Goal: Entertainment & Leisure: Browse casually

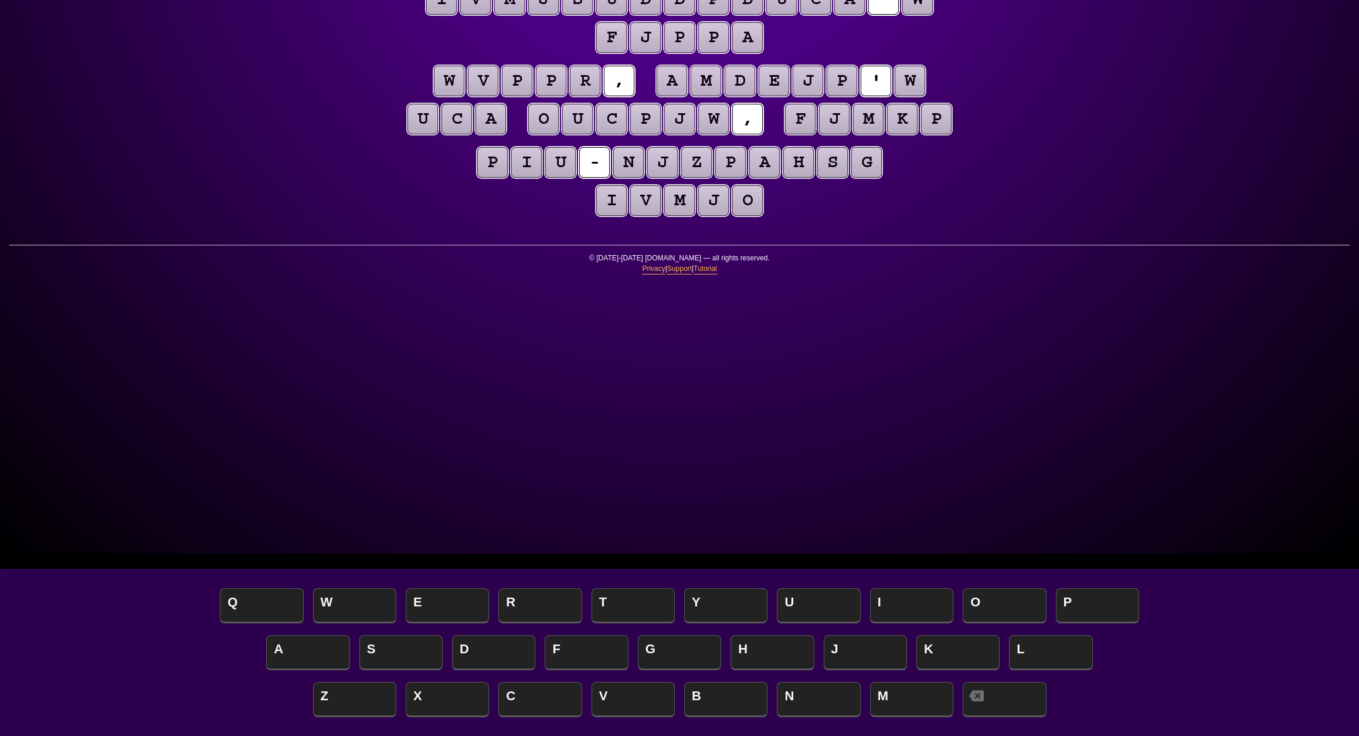
scroll to position [183, 0]
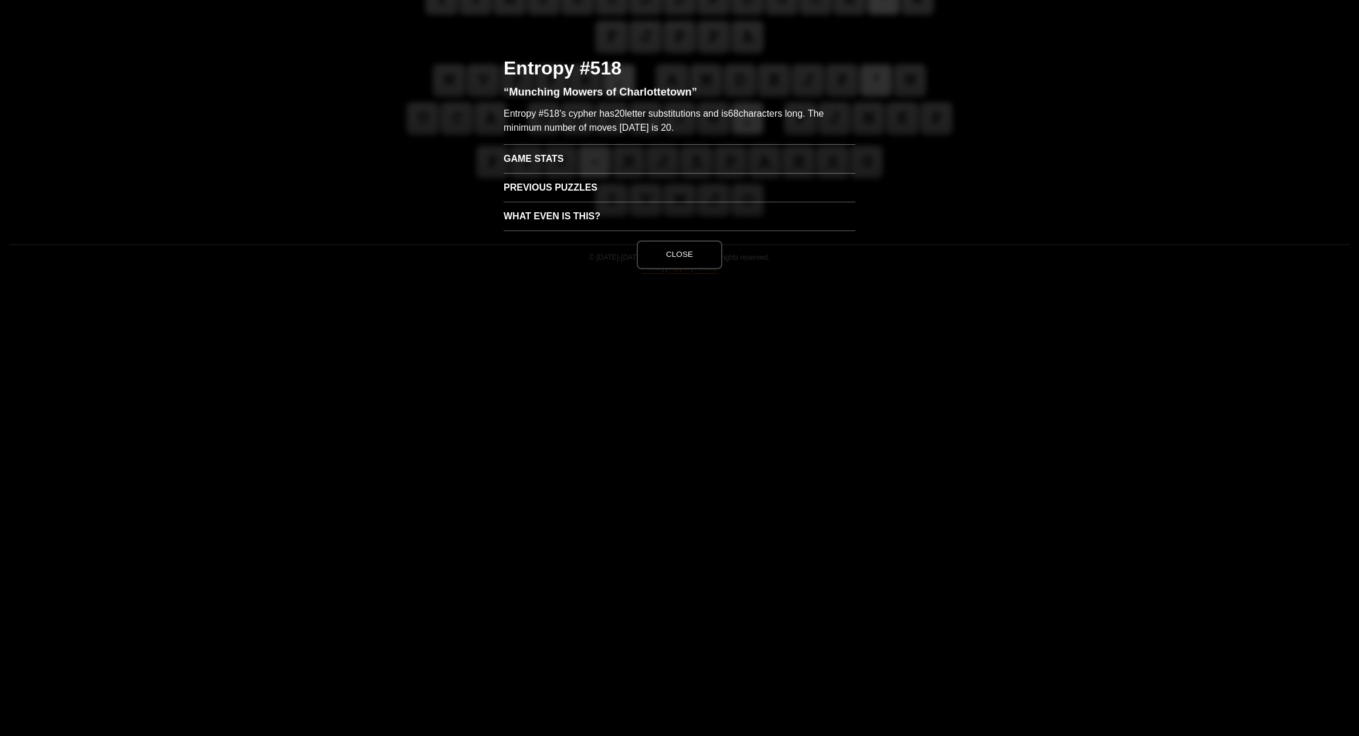
scroll to position [0, 0]
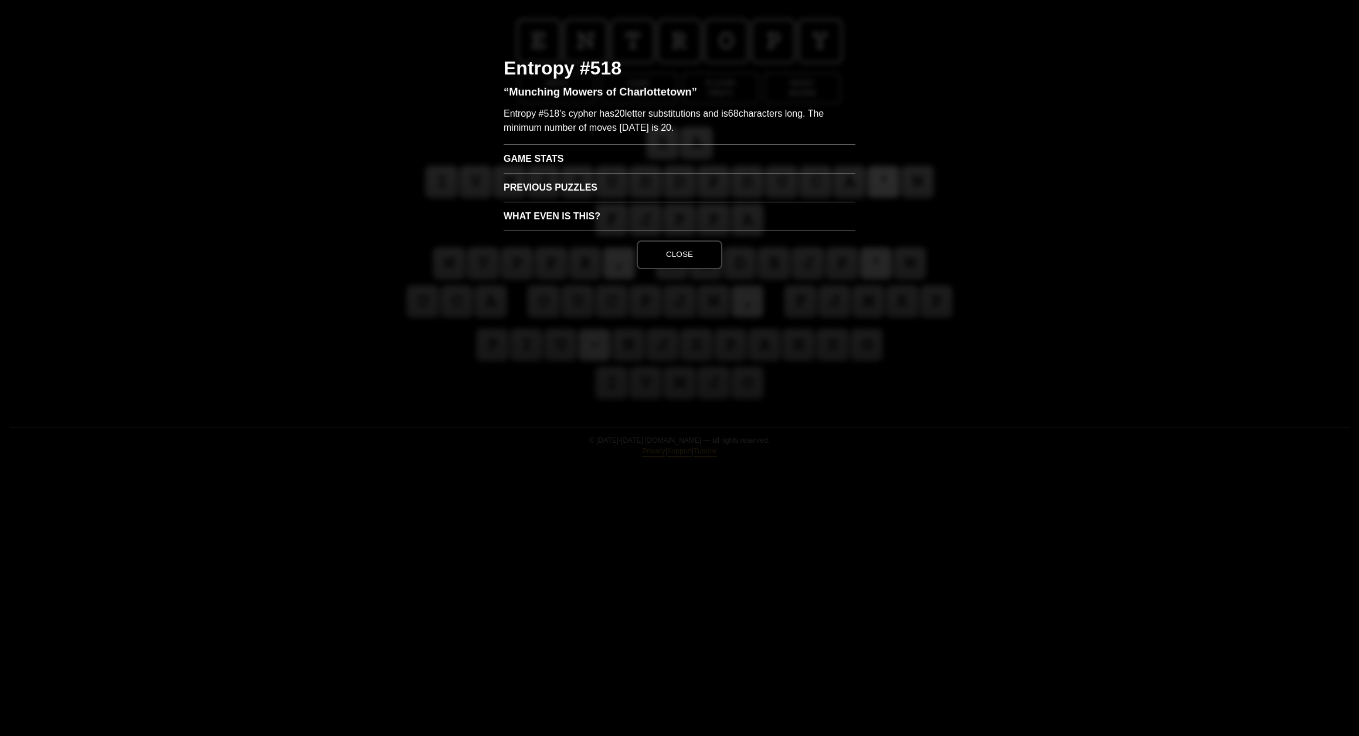
click at [539, 173] on h3 "Game Stats" at bounding box center [680, 158] width 352 height 29
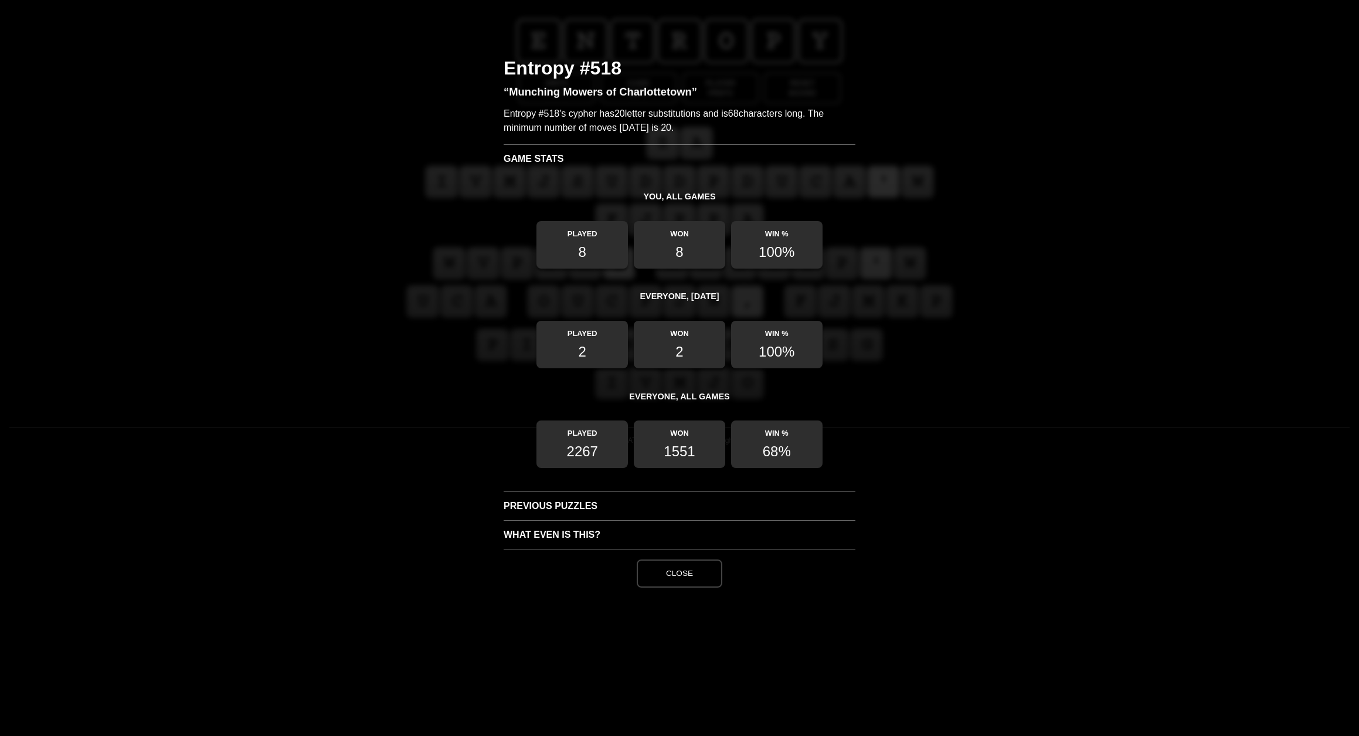
scroll to position [168, 0]
click at [675, 588] on button "Close" at bounding box center [680, 573] width 86 height 28
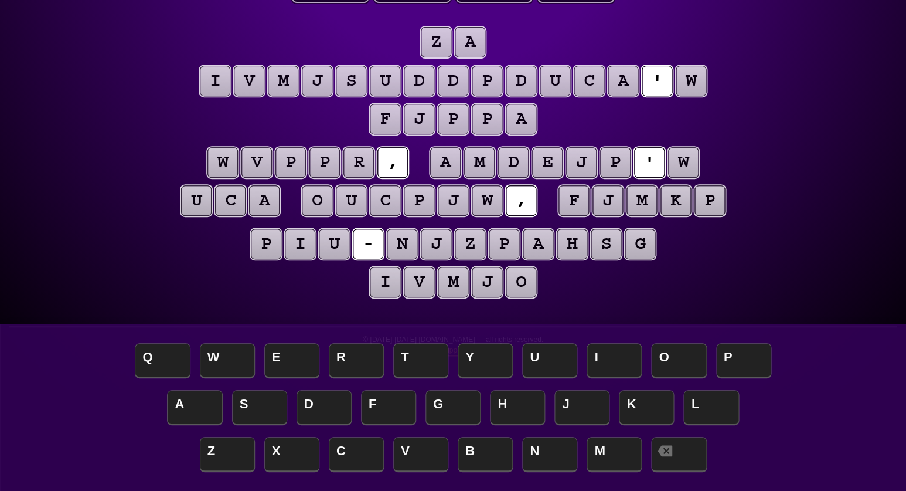
scroll to position [96, 0]
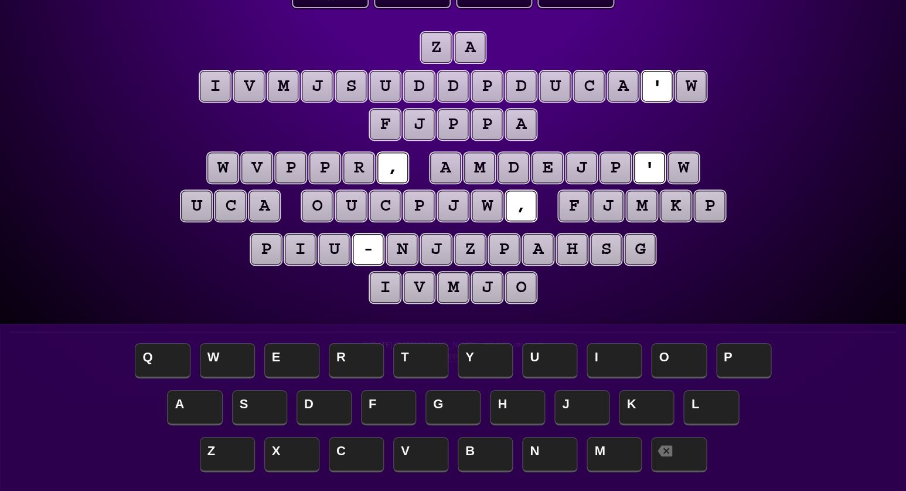
click at [693, 90] on puzzle-tile "w" at bounding box center [691, 86] width 30 height 30
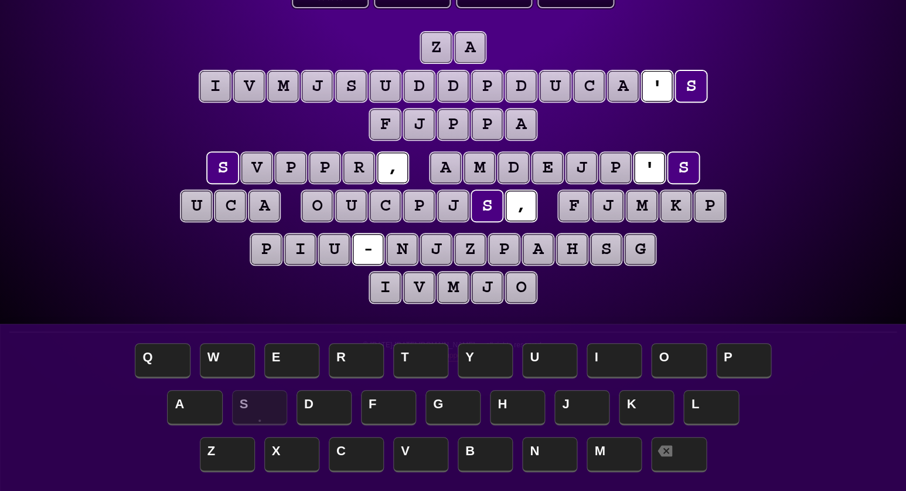
click at [262, 208] on puzzle-tile "a" at bounding box center [264, 206] width 30 height 30
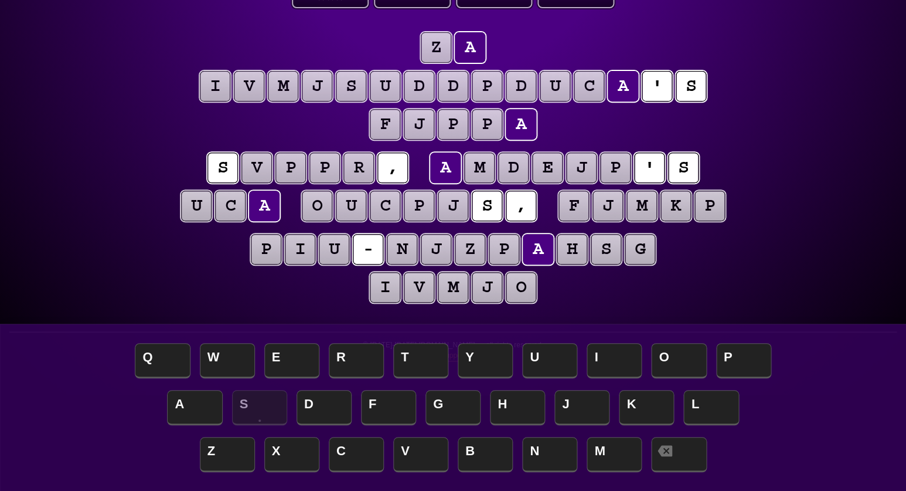
click at [233, 208] on puzzle-tile "c" at bounding box center [230, 206] width 30 height 30
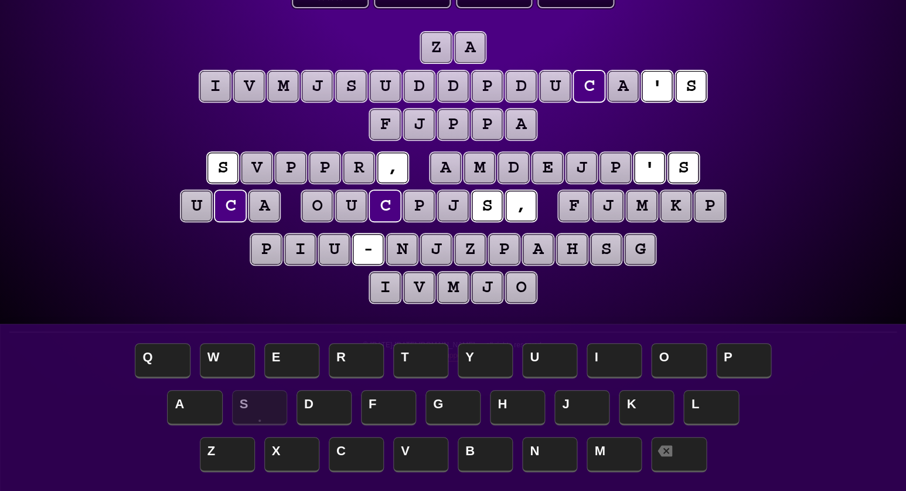
click at [198, 208] on puzzle-tile "u" at bounding box center [196, 206] width 30 height 30
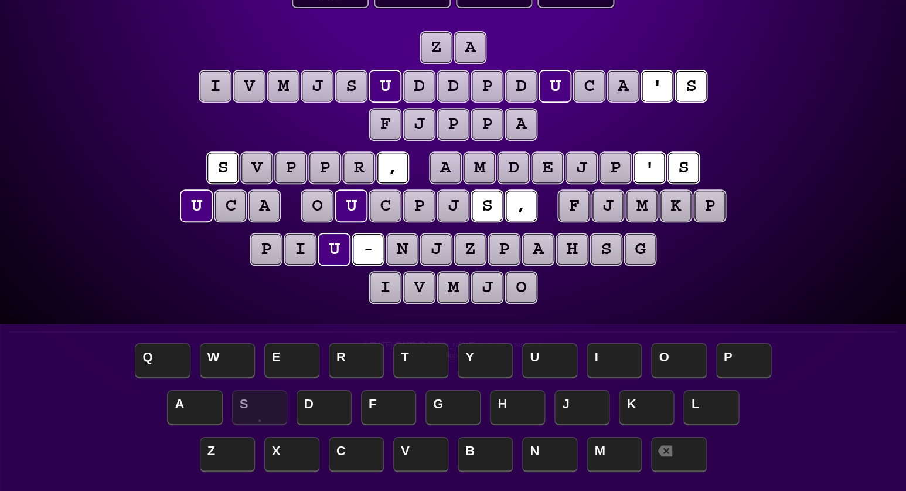
click at [292, 165] on puzzle-tile "p" at bounding box center [291, 167] width 30 height 30
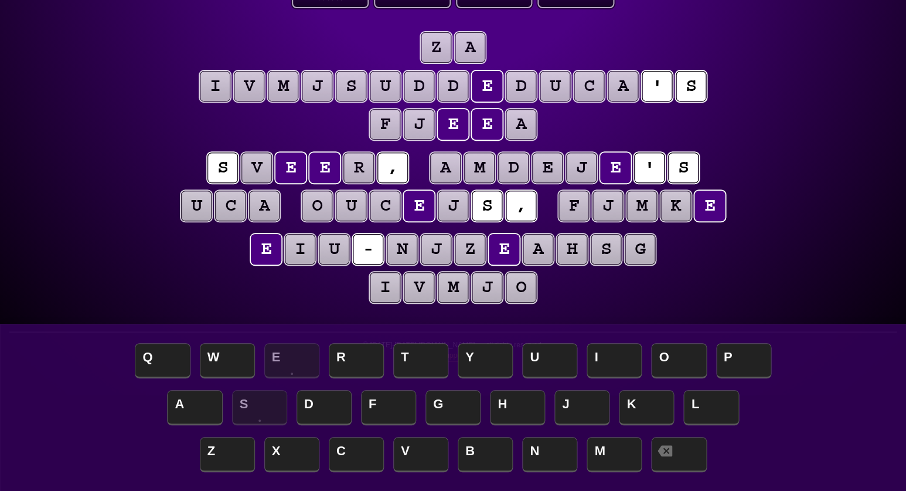
click at [182, 266] on puzzle-line "e i u - n j z e a h s g i v m j o" at bounding box center [453, 268] width 600 height 77
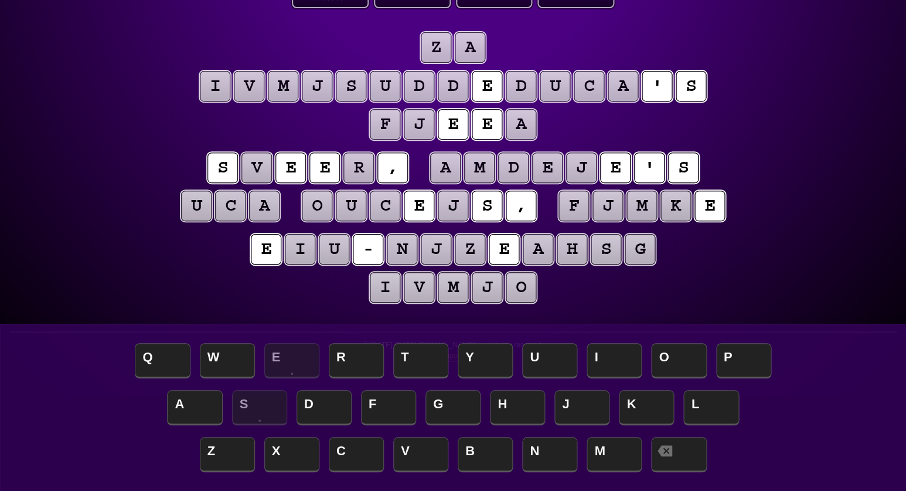
scroll to position [95, 0]
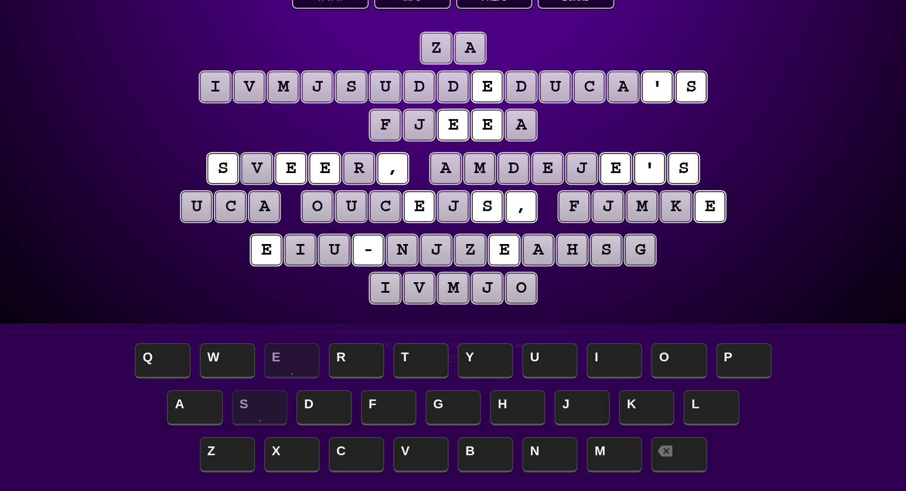
click at [362, 167] on puzzle-tile "r" at bounding box center [359, 168] width 30 height 30
click at [118, 236] on div "e n t r o p y Hints ☆ ☆ ☆ Game Info Player Prefs Reset Board z a i v m j s u d …" at bounding box center [453, 150] width 906 height 491
click at [466, 47] on puzzle-tile "a" at bounding box center [470, 48] width 30 height 30
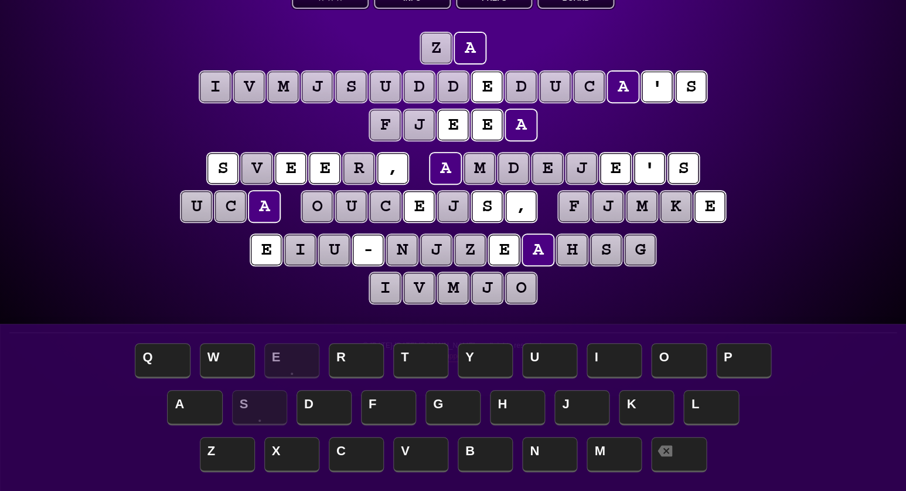
click at [439, 49] on puzzle-tile "z" at bounding box center [436, 48] width 30 height 30
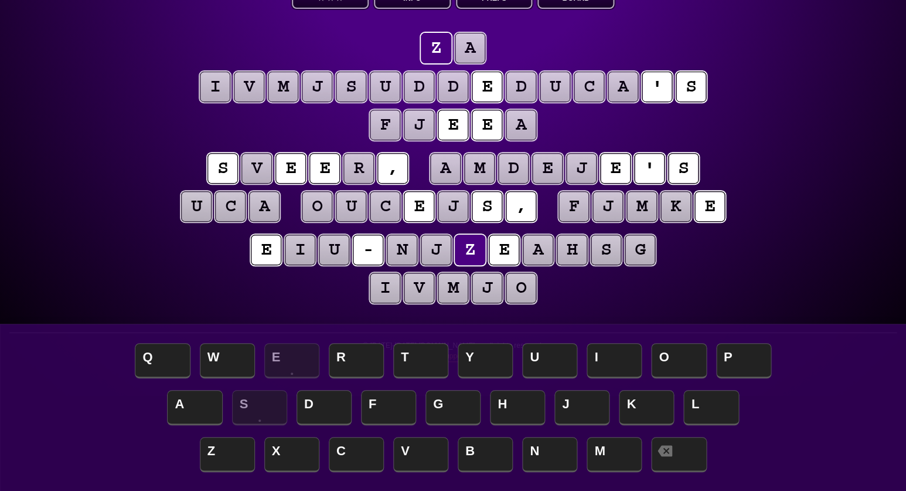
click at [470, 49] on puzzle-tile "a" at bounding box center [470, 48] width 30 height 30
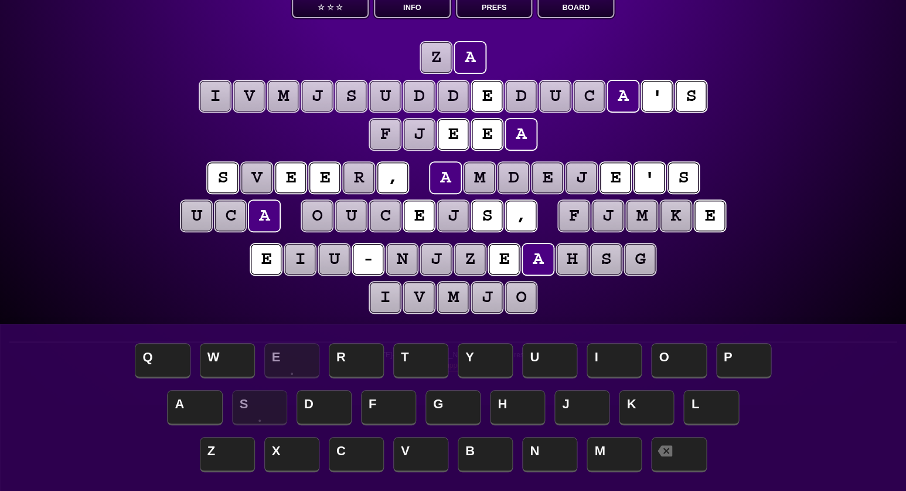
scroll to position [86, 0]
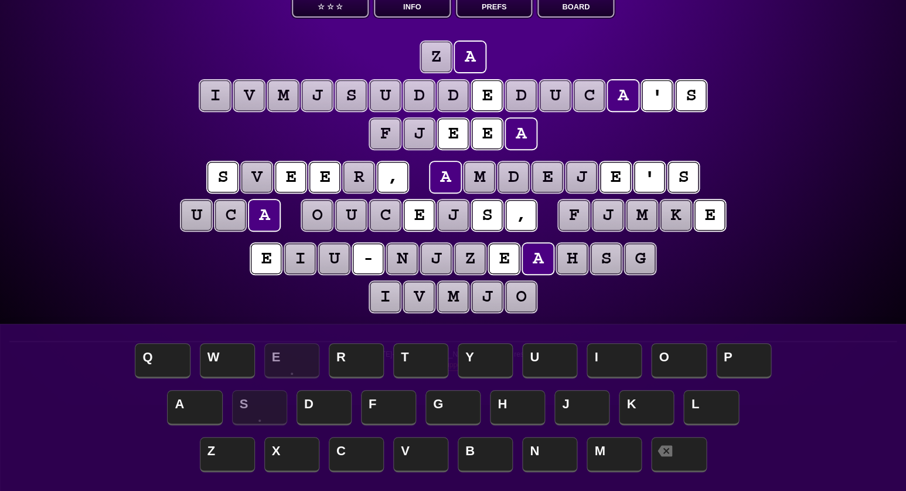
click at [454, 87] on puzzle-tile "d" at bounding box center [453, 95] width 30 height 30
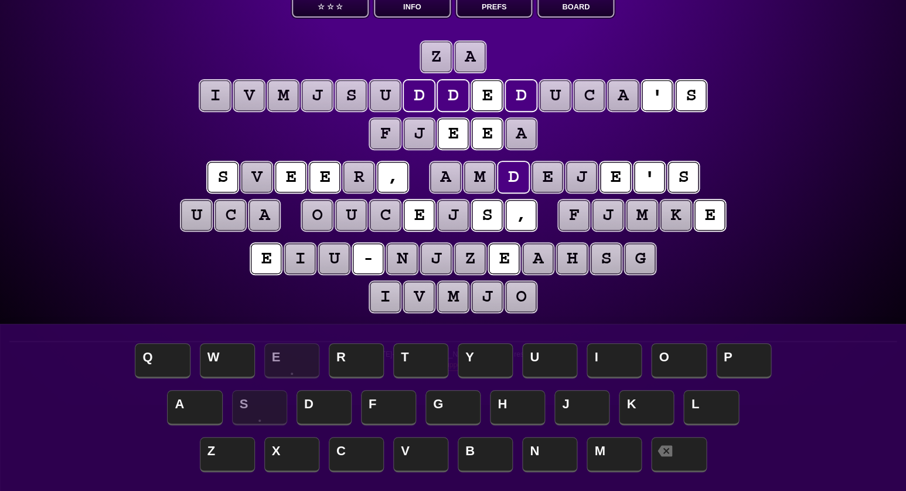
click at [386, 100] on puzzle-tile "u" at bounding box center [385, 95] width 30 height 30
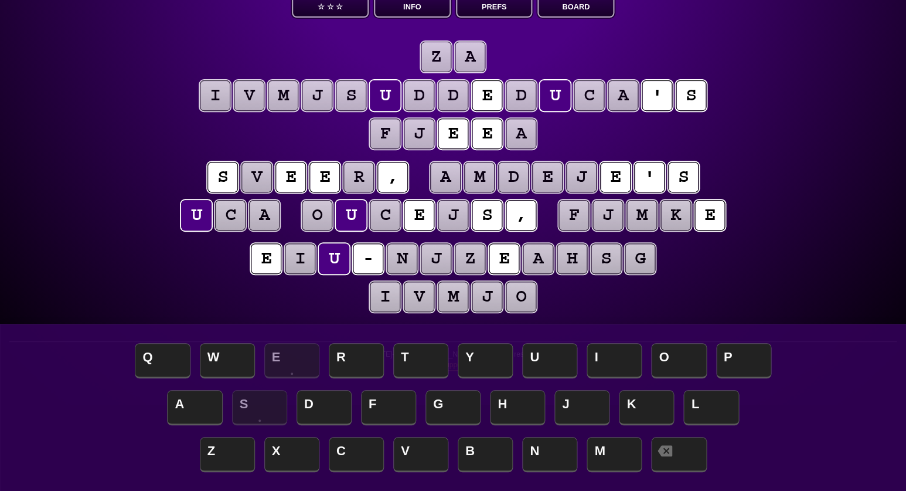
click at [301, 257] on puzzle-tile "i" at bounding box center [300, 258] width 30 height 30
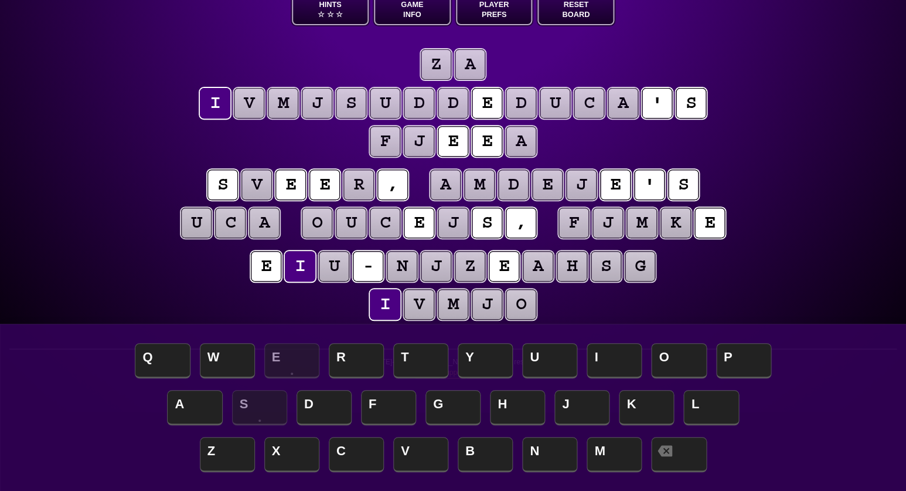
click at [312, 139] on puzzle-line "z a i v m j s u d d e d u c a ' s f j e e a" at bounding box center [453, 104] width 600 height 116
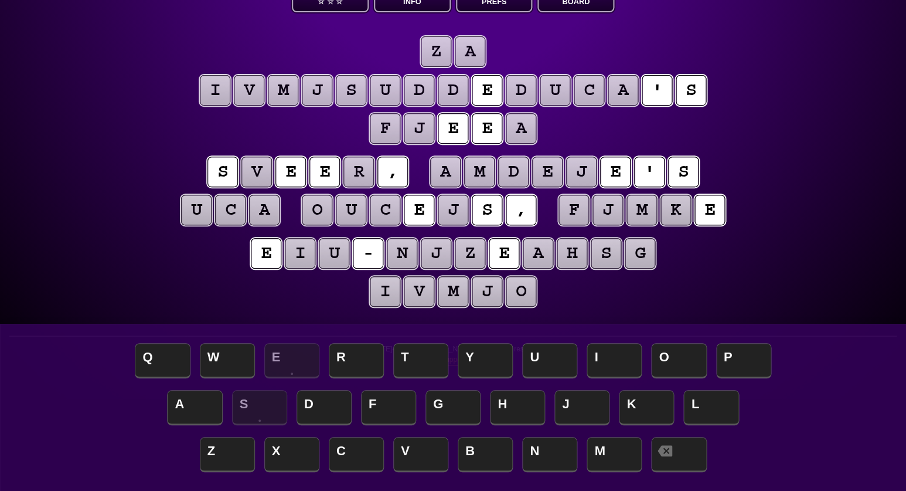
scroll to position [90, 0]
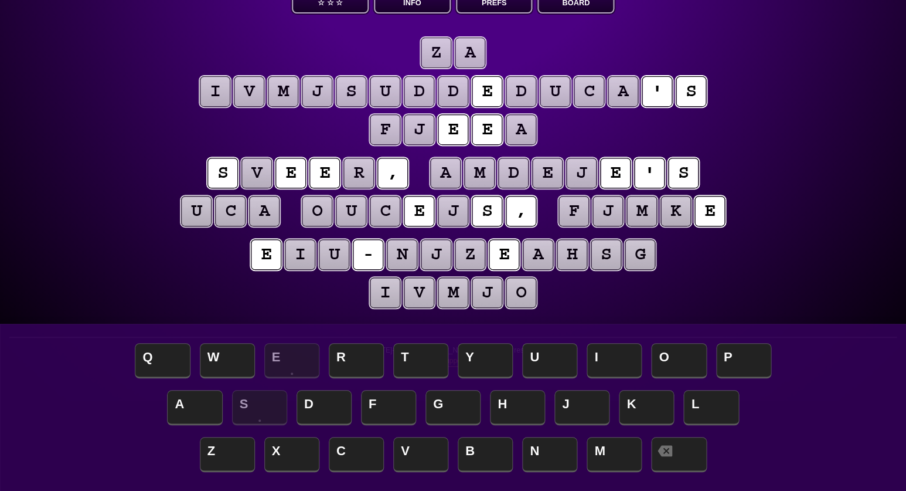
click at [467, 53] on puzzle-tile "a" at bounding box center [470, 53] width 30 height 30
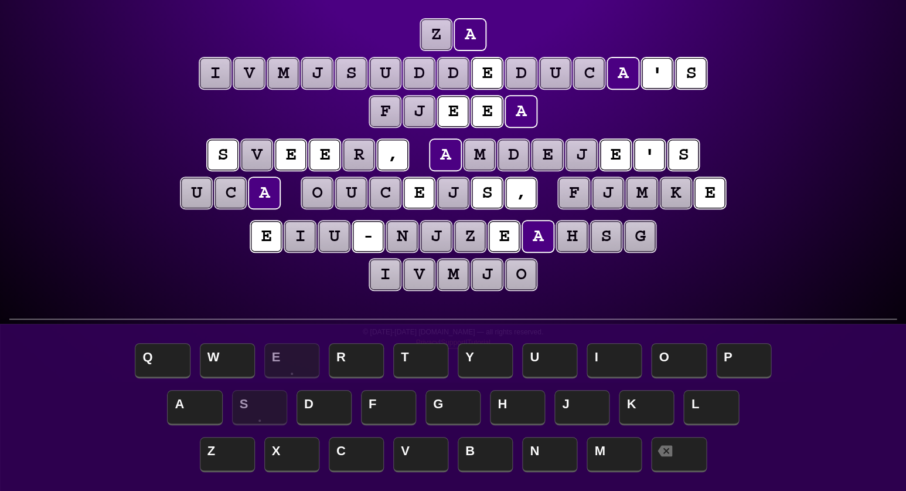
scroll to position [110, 0]
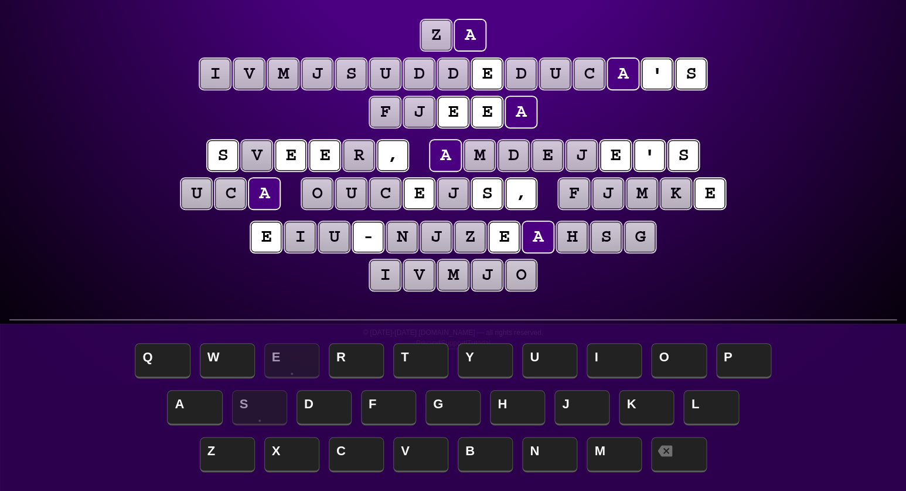
click at [388, 274] on puzzle-tile "i" at bounding box center [385, 275] width 30 height 30
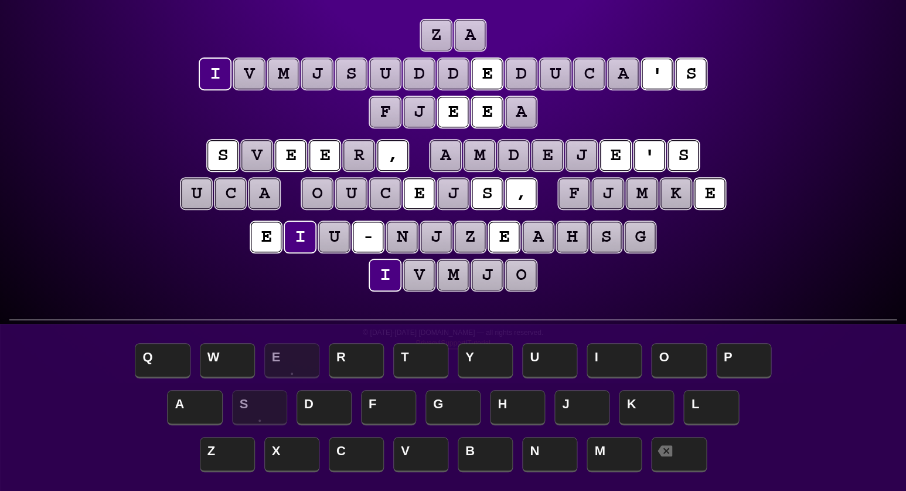
scroll to position [110, 0]
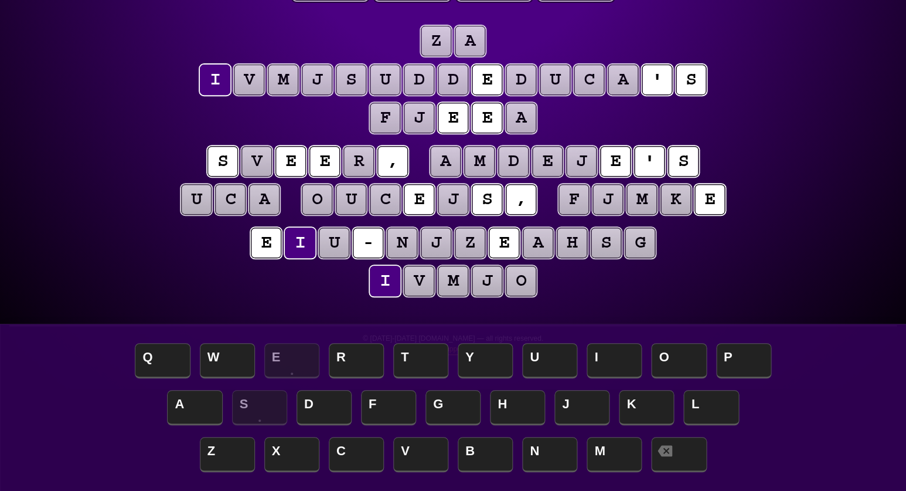
click at [417, 274] on puzzle-tile "v" at bounding box center [419, 281] width 30 height 30
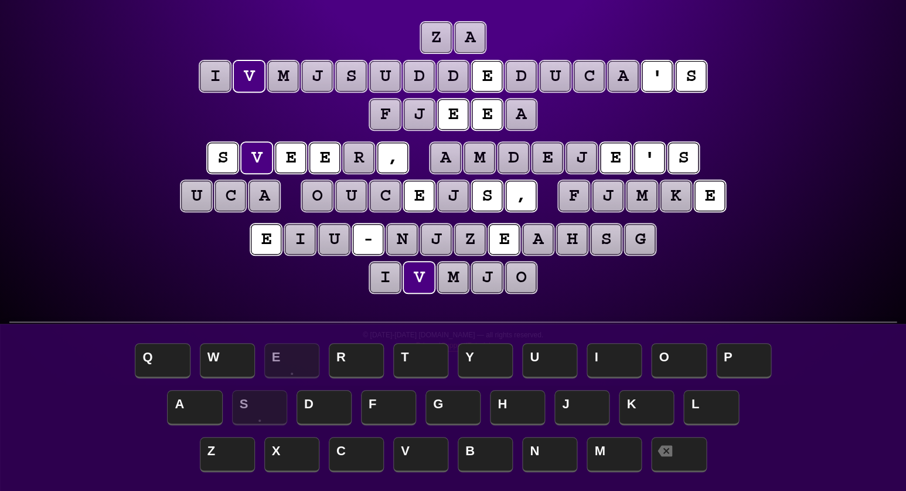
scroll to position [105, 0]
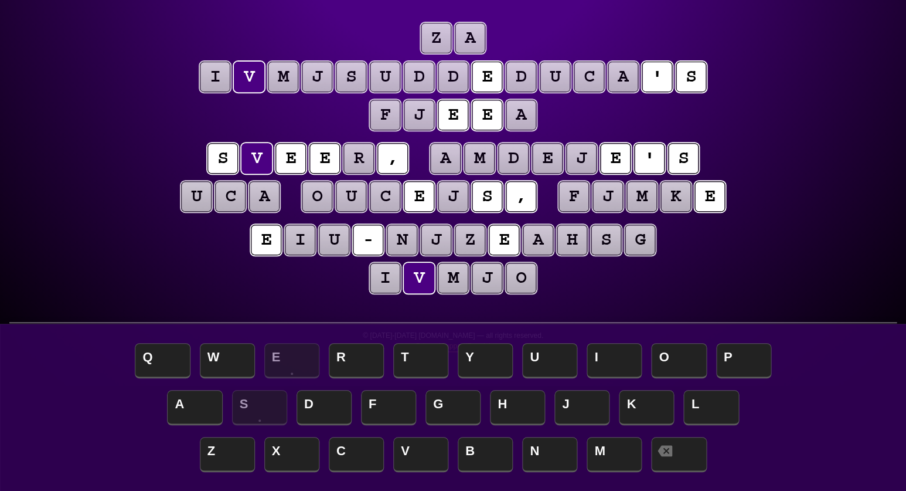
click at [456, 274] on puzzle-tile "m" at bounding box center [453, 278] width 30 height 30
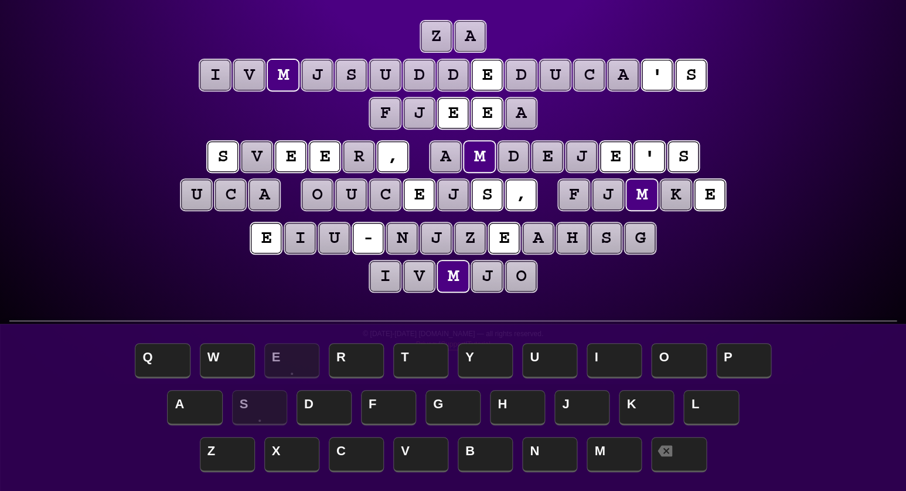
scroll to position [108, 0]
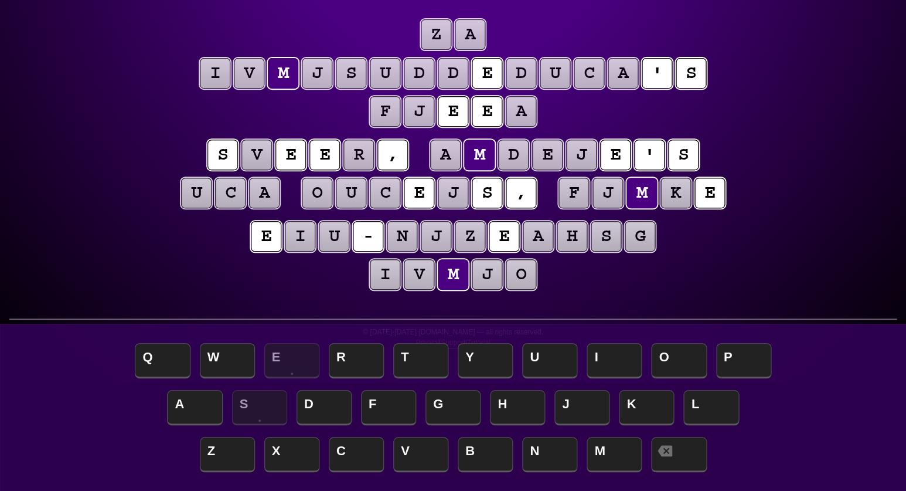
click at [489, 274] on puzzle-tile "j" at bounding box center [487, 274] width 30 height 30
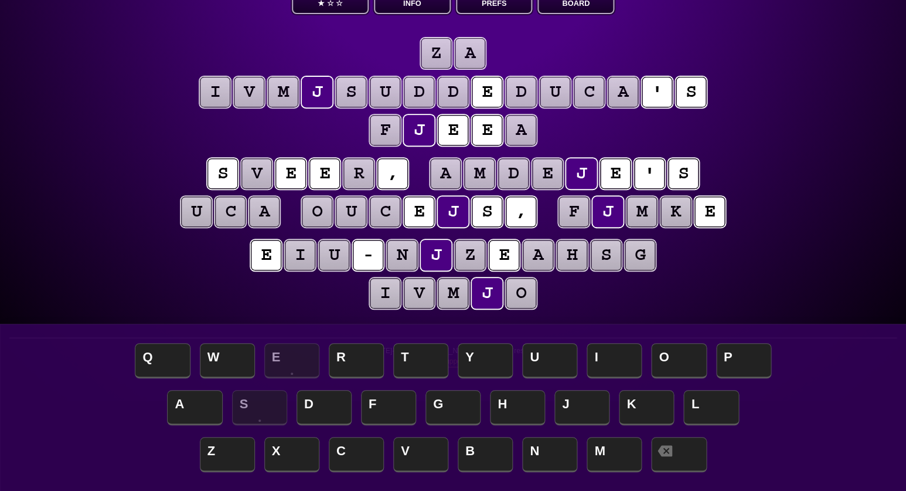
scroll to position [92, 0]
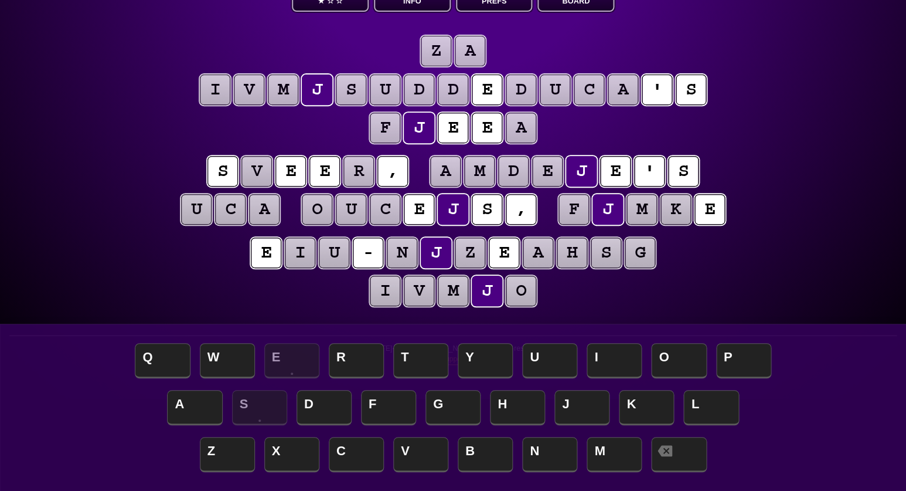
click at [517, 295] on puzzle-tile "o" at bounding box center [521, 291] width 30 height 30
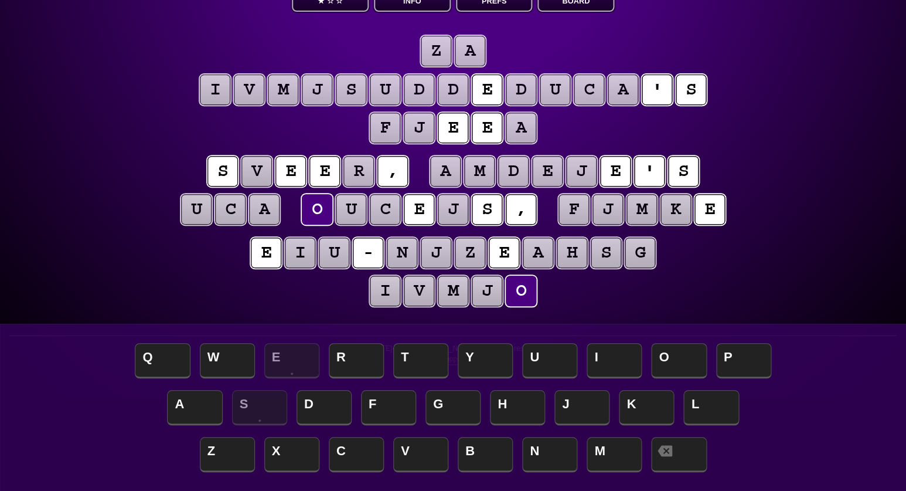
click at [199, 213] on puzzle-tile "u" at bounding box center [196, 209] width 30 height 30
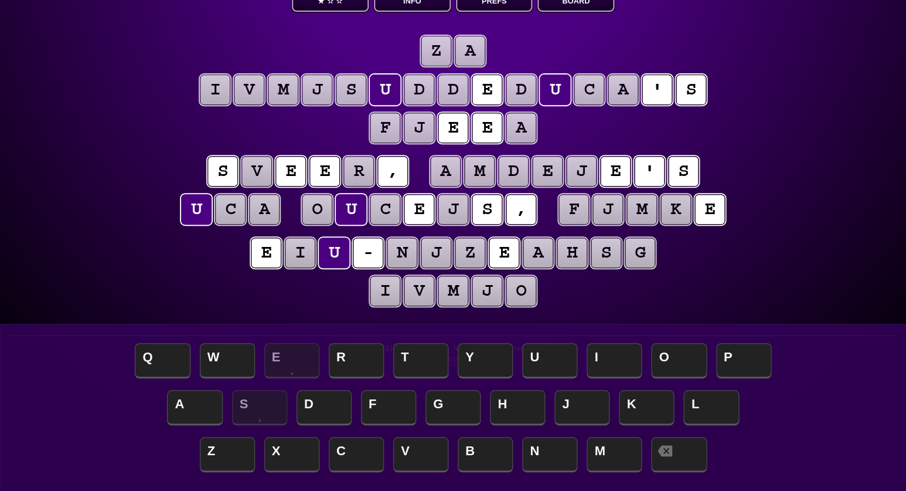
click at [239, 215] on puzzle-tile "c" at bounding box center [230, 209] width 30 height 30
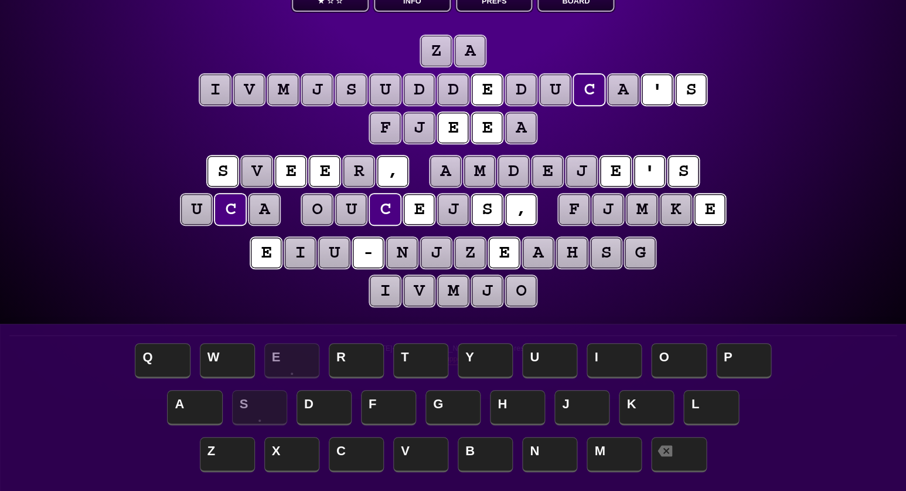
click at [269, 215] on puzzle-tile "a" at bounding box center [264, 209] width 30 height 30
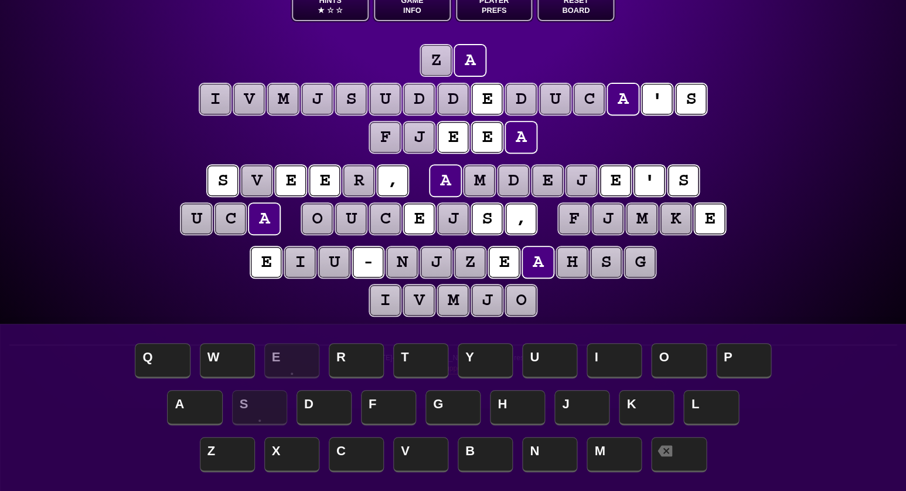
scroll to position [84, 0]
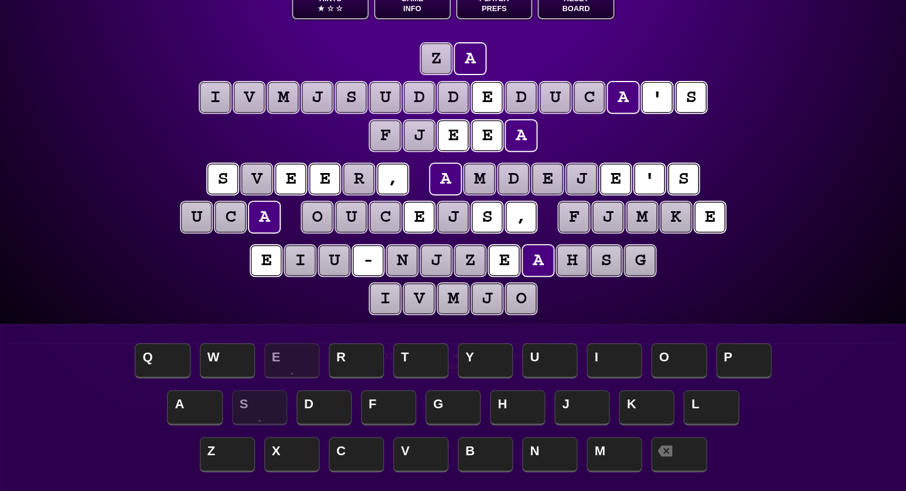
click at [383, 297] on puzzle-tile "i" at bounding box center [385, 298] width 30 height 30
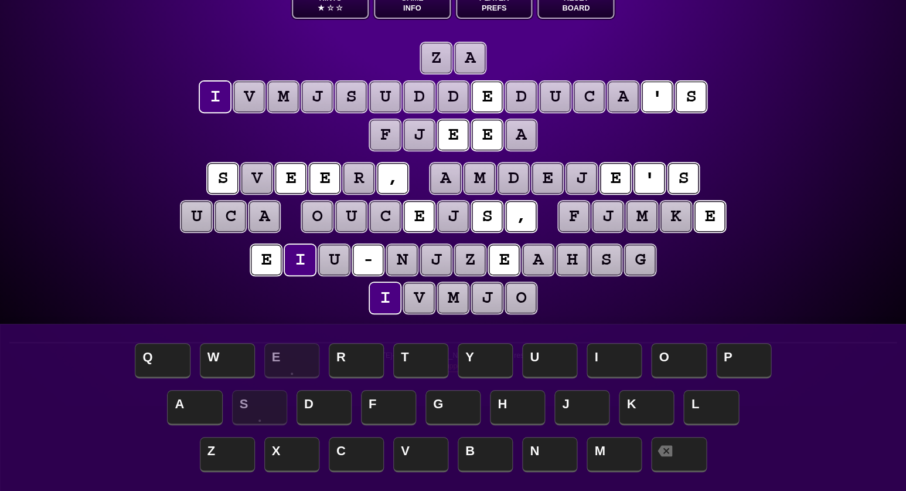
click at [419, 299] on puzzle-tile "v" at bounding box center [419, 298] width 30 height 30
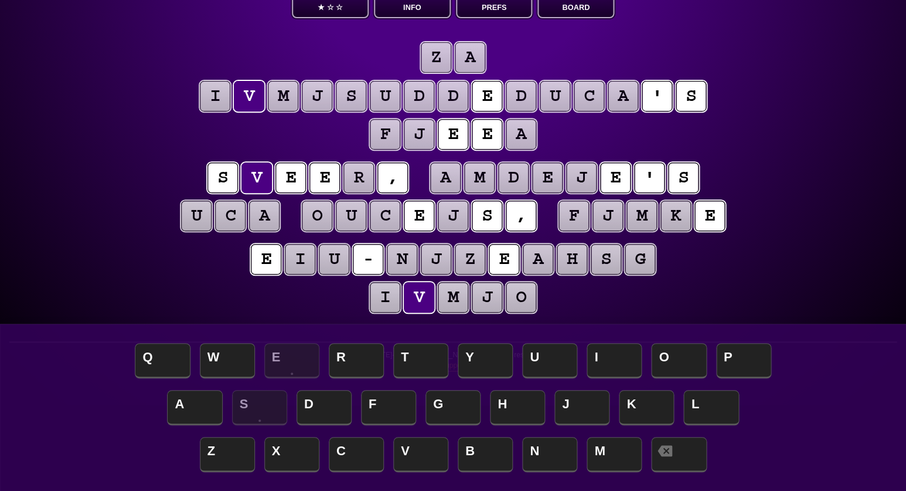
scroll to position [87, 0]
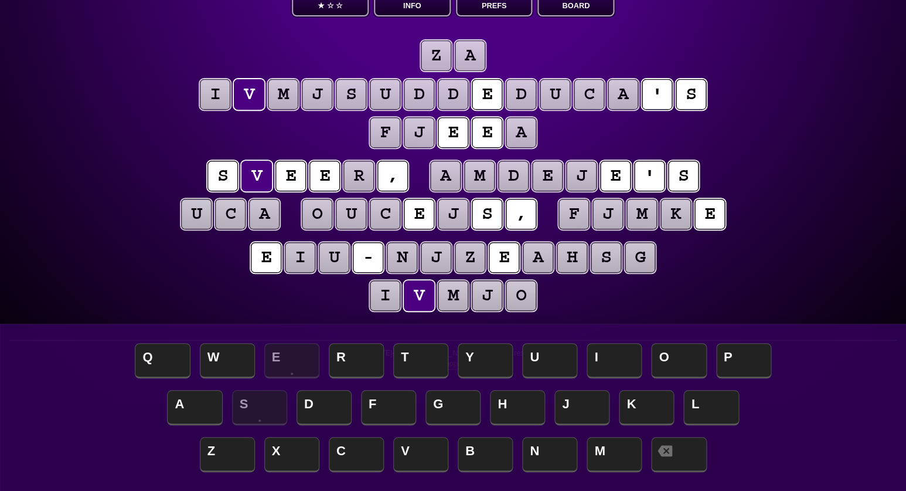
click at [455, 298] on puzzle-tile "m" at bounding box center [453, 295] width 30 height 30
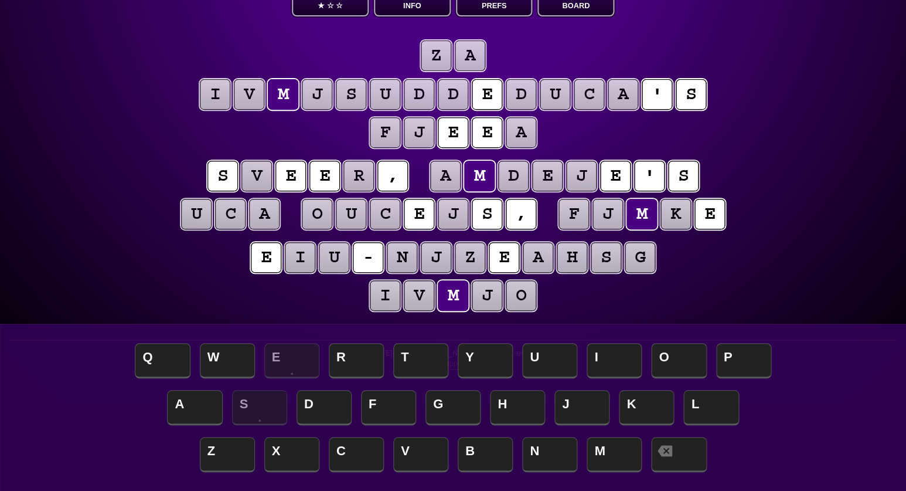
click at [485, 293] on puzzle-tile "j" at bounding box center [487, 295] width 30 height 30
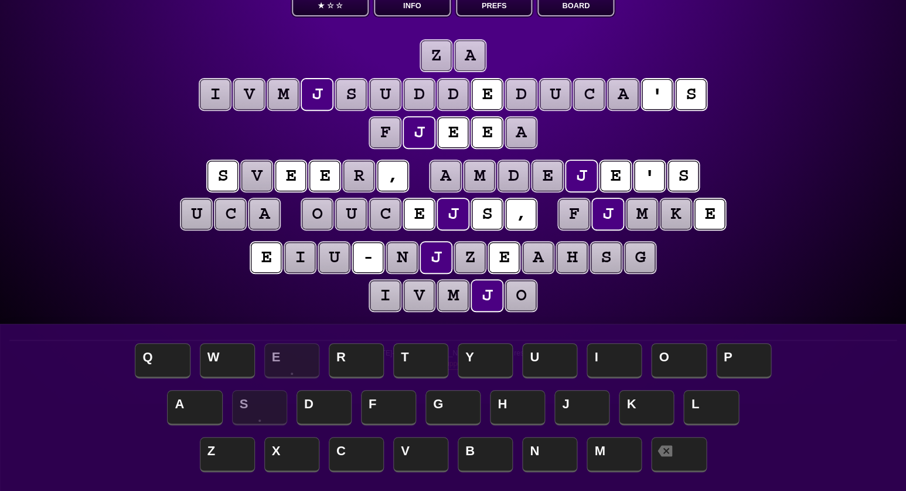
click at [349, 12] on button "Hints ★ ☆ ☆" at bounding box center [330, 0] width 77 height 31
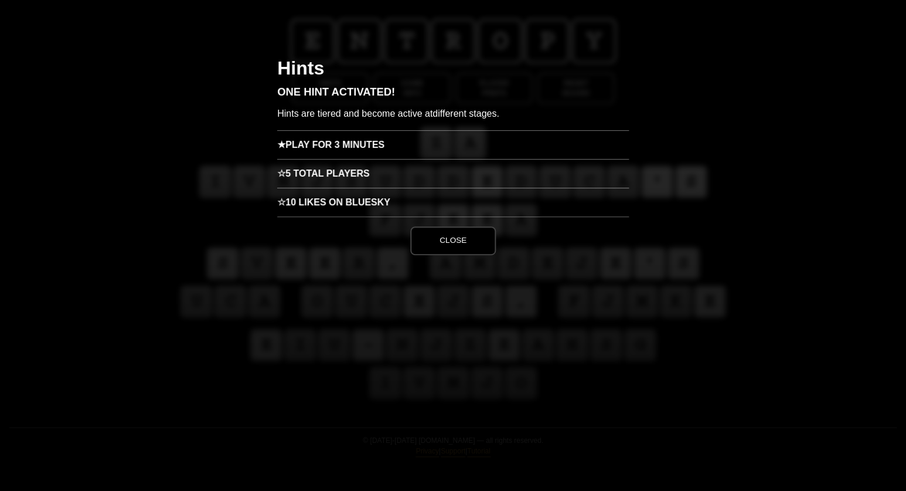
click at [354, 145] on h3 "★ Play for 3 minutes" at bounding box center [453, 144] width 352 height 29
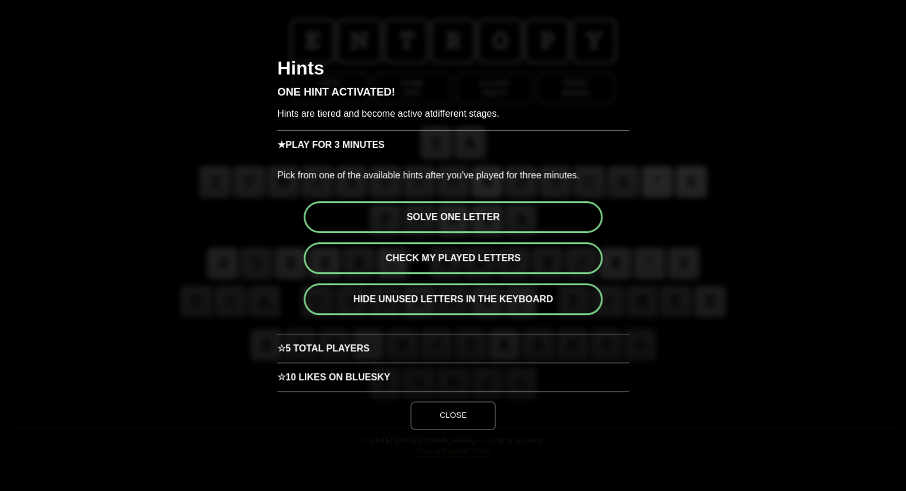
click at [486, 209] on button "Solve one letter" at bounding box center [453, 217] width 299 height 32
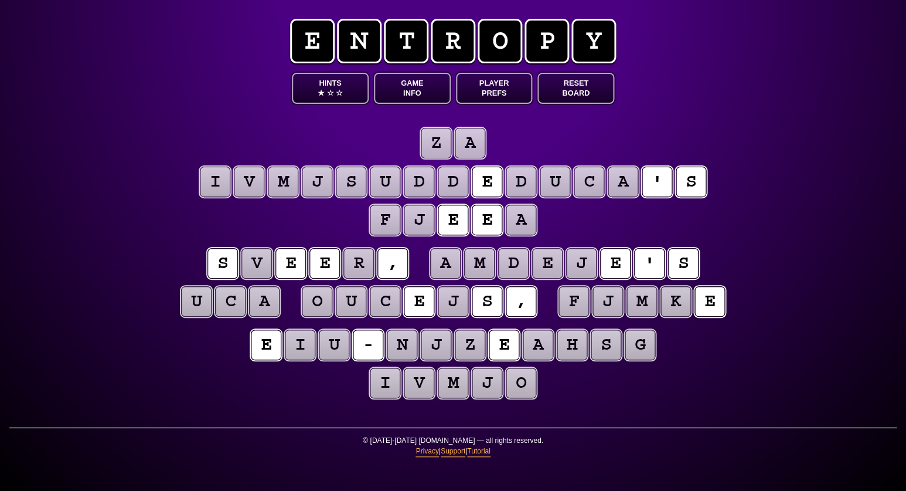
click at [420, 219] on puzzle-tile "j" at bounding box center [419, 220] width 32 height 32
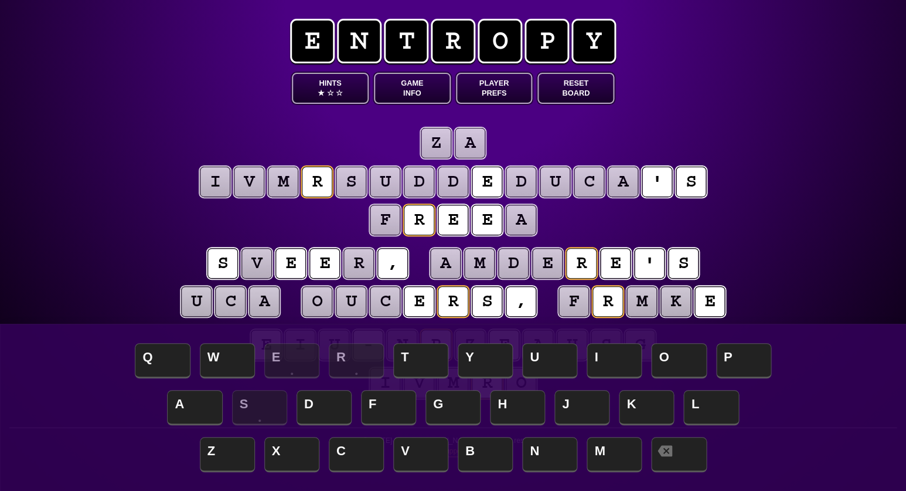
click at [386, 220] on puzzle-tile "f" at bounding box center [385, 220] width 32 height 32
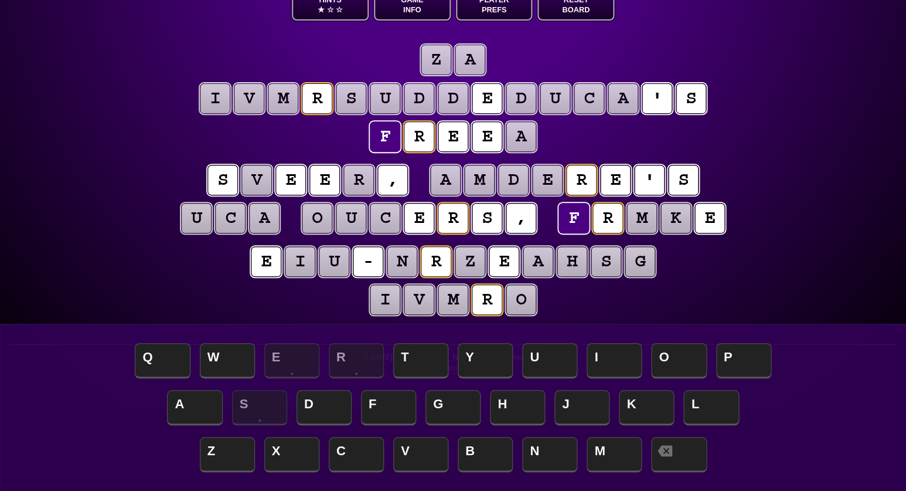
scroll to position [83, 0]
click at [526, 139] on puzzle-tile "a" at bounding box center [521, 137] width 32 height 32
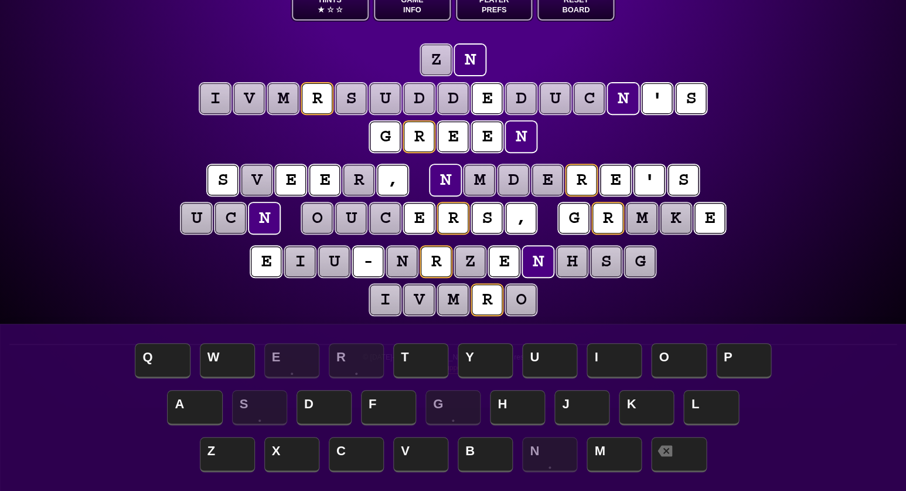
click at [831, 155] on div "e n t r o p y Hints ★ ☆ ☆ Game Info Player Prefs Reset Board z n i v m r s u d …" at bounding box center [453, 162] width 906 height 491
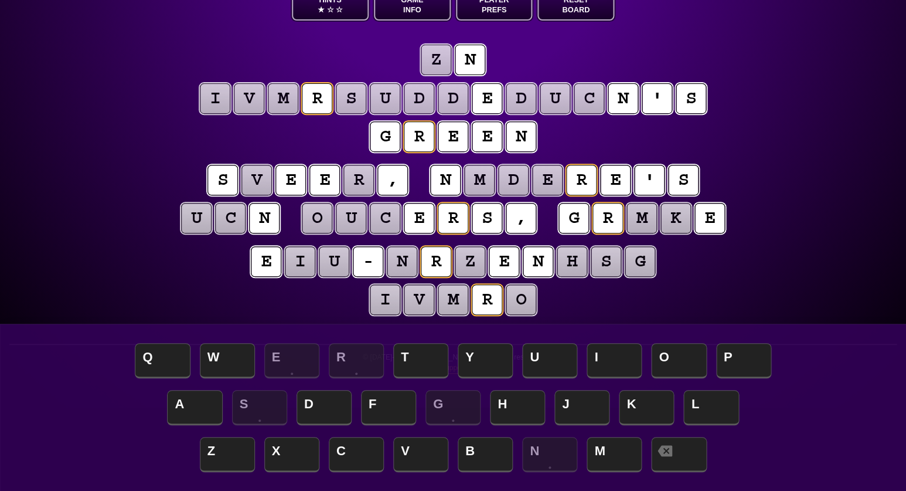
scroll to position [89, 0]
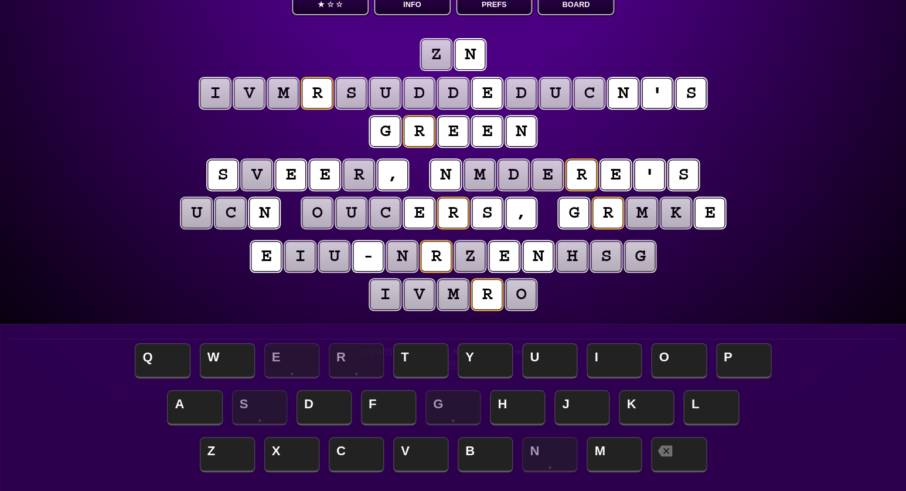
click at [252, 175] on puzzle-tile "v" at bounding box center [257, 174] width 32 height 32
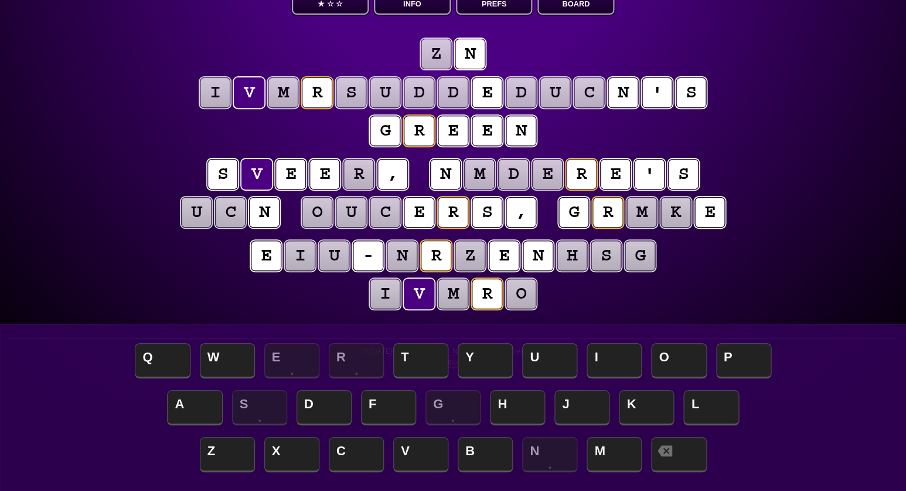
scroll to position [88, 0]
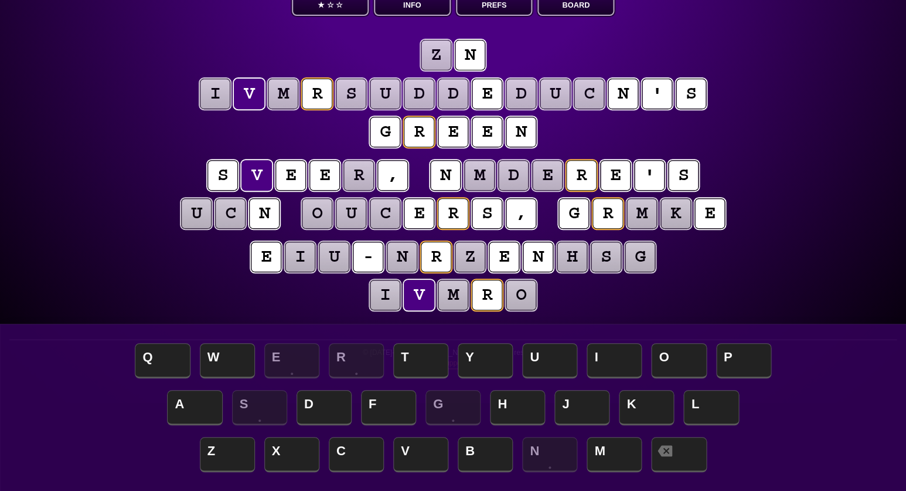
click at [393, 295] on puzzle-tile "i" at bounding box center [385, 295] width 30 height 30
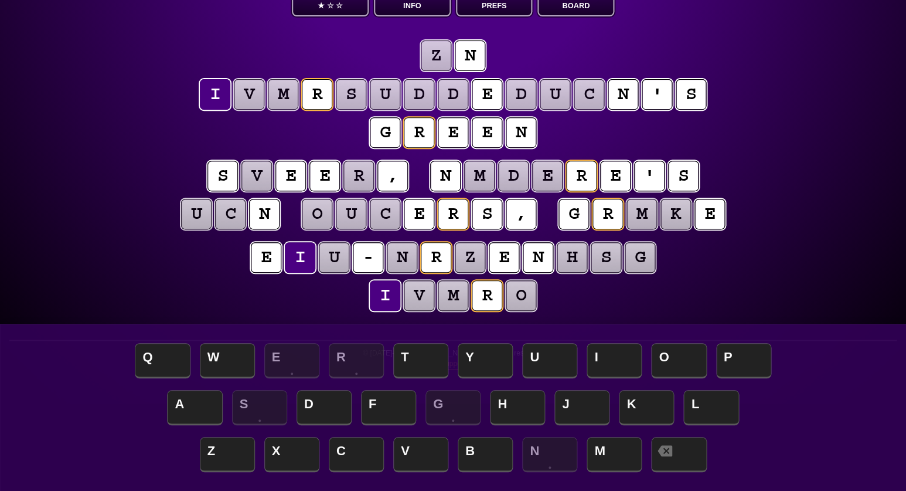
scroll to position [87, 0]
click at [325, 294] on puzzle-line "e i u - n r z e n h s g i v m r o" at bounding box center [453, 277] width 600 height 77
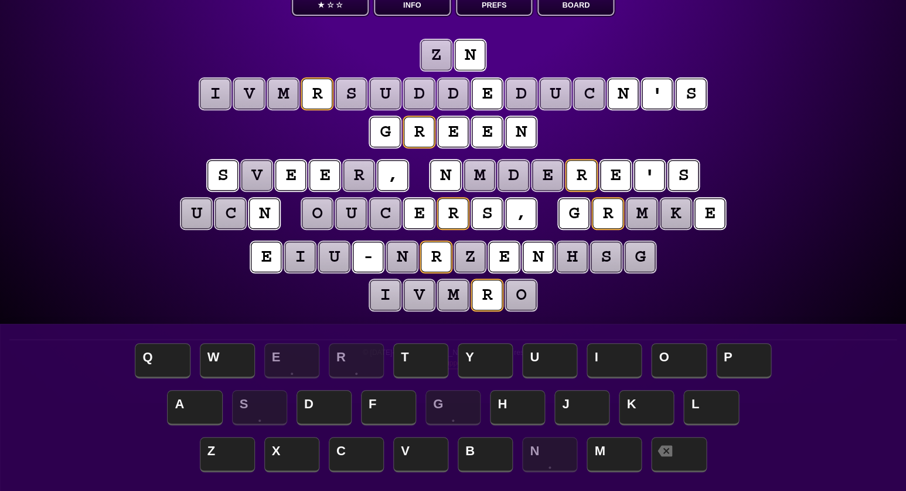
scroll to position [91, 0]
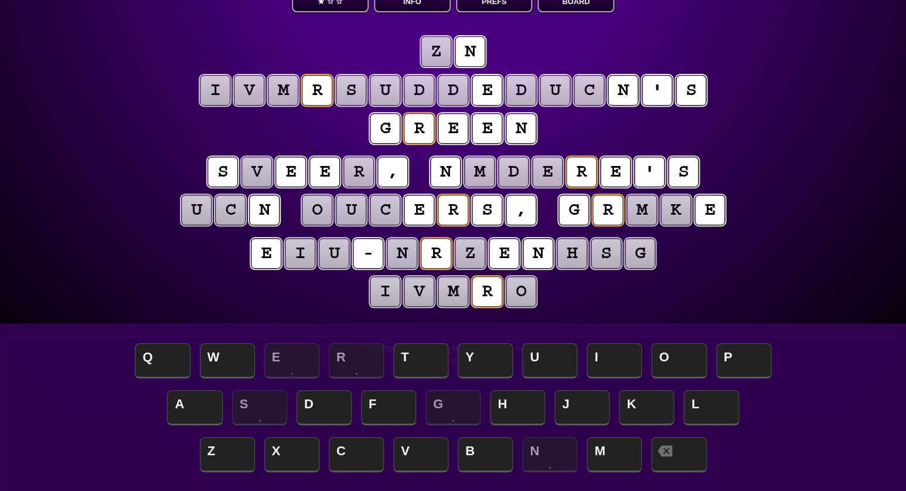
click at [229, 210] on puzzle-tile "c" at bounding box center [230, 210] width 31 height 31
click at [162, 268] on puzzle-line "e i u - n r z e n h s g i v m r o" at bounding box center [453, 273] width 600 height 77
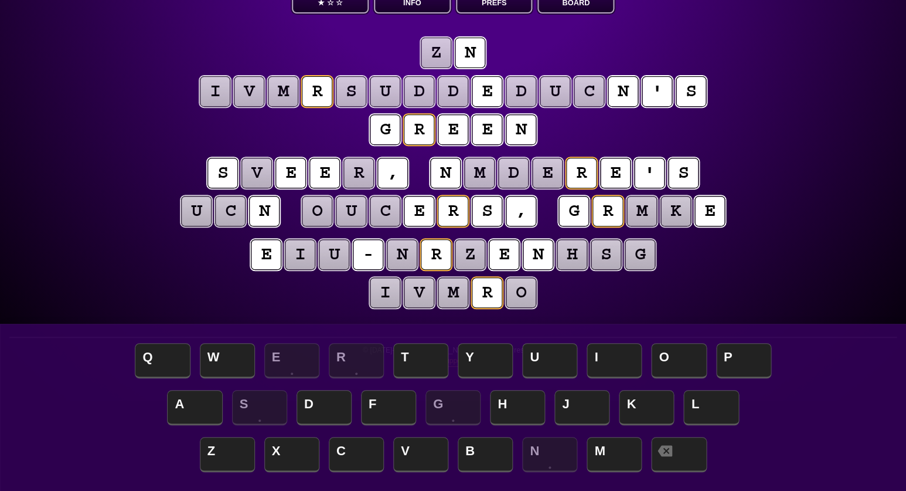
click at [362, 175] on puzzle-tile "r" at bounding box center [358, 173] width 33 height 33
click at [140, 184] on div "e n t r o p y Hints ★ ☆ ☆ Game Info Player Prefs Reset Board z n i v m r s u d …" at bounding box center [453, 155] width 906 height 491
click at [482, 172] on puzzle-tile "m" at bounding box center [479, 172] width 31 height 31
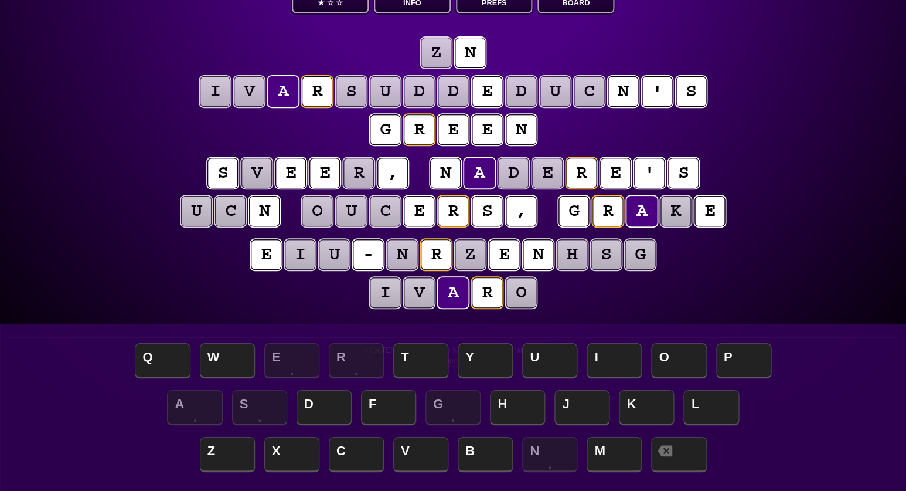
click at [515, 176] on puzzle-tile "d" at bounding box center [513, 173] width 33 height 33
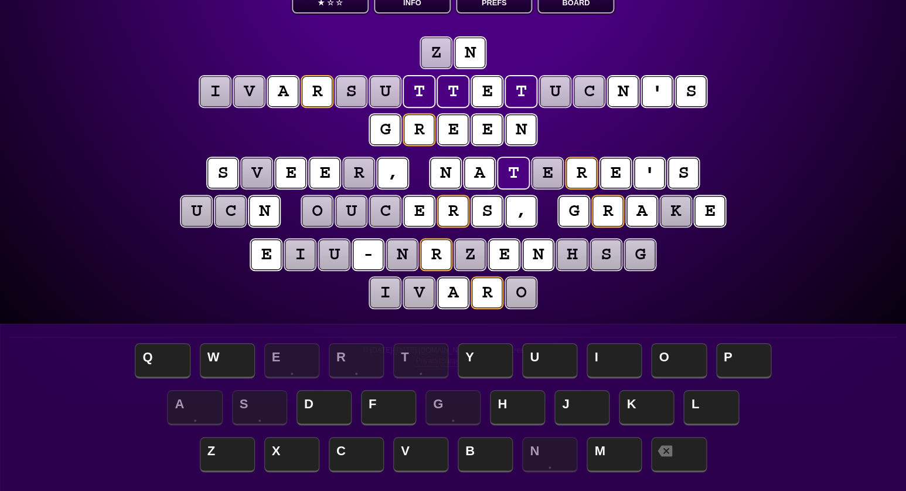
click at [545, 178] on puzzle-tile "e" at bounding box center [548, 173] width 32 height 32
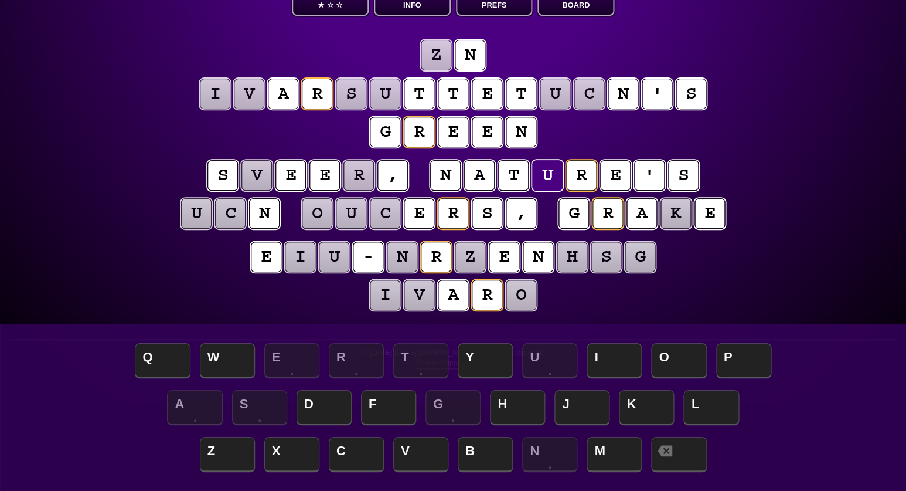
scroll to position [87, 0]
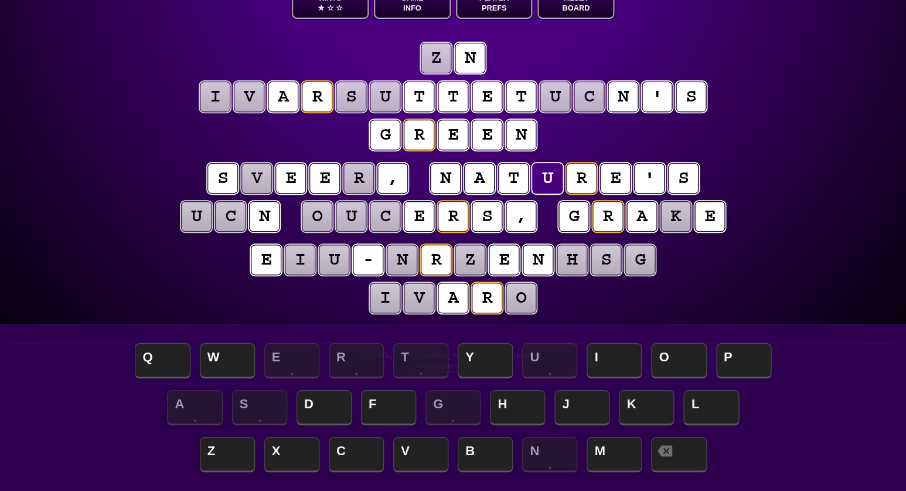
click at [113, 280] on div "e n t r o p y Hints ★ ☆ ☆ Game Info Player Prefs Reset Board z n i v a r s u t …" at bounding box center [453, 160] width 906 height 491
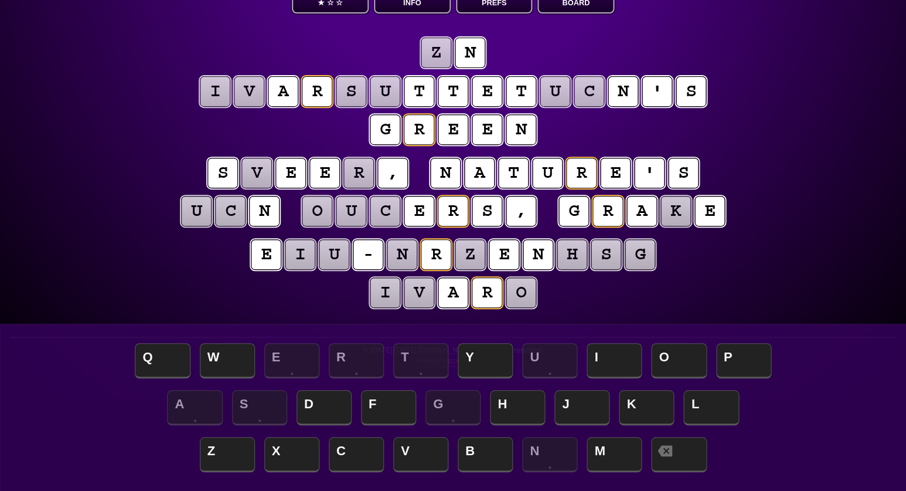
scroll to position [90, 0]
click at [195, 216] on puzzle-tile "u" at bounding box center [197, 211] width 32 height 32
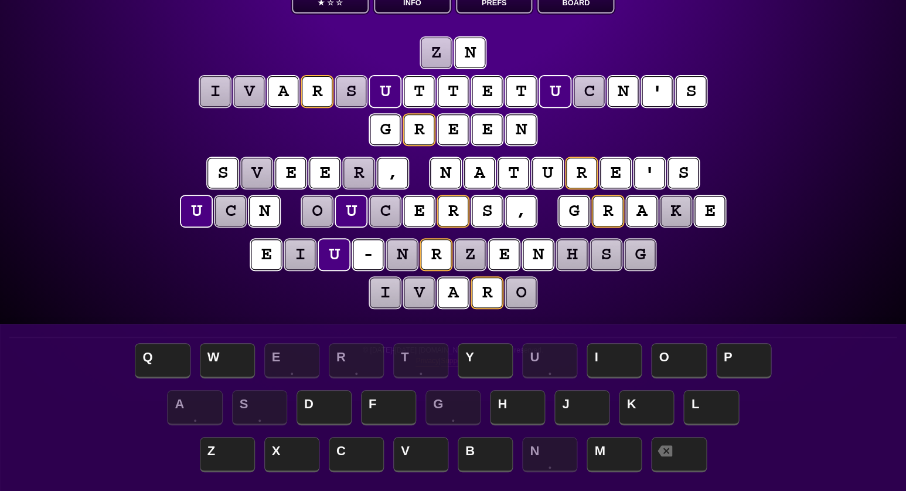
click at [271, 139] on puzzle-line "z n i v a r s u t t e t u c n ' s g r e e n" at bounding box center [453, 93] width 600 height 116
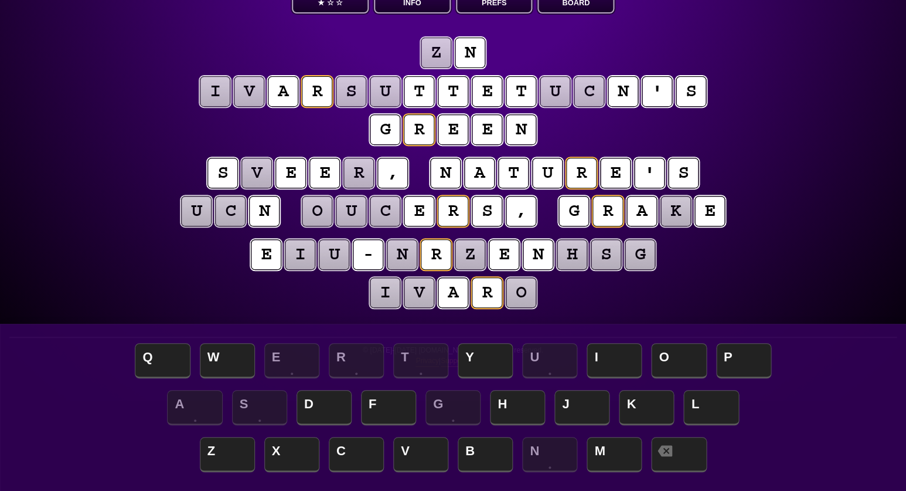
scroll to position [89, 0]
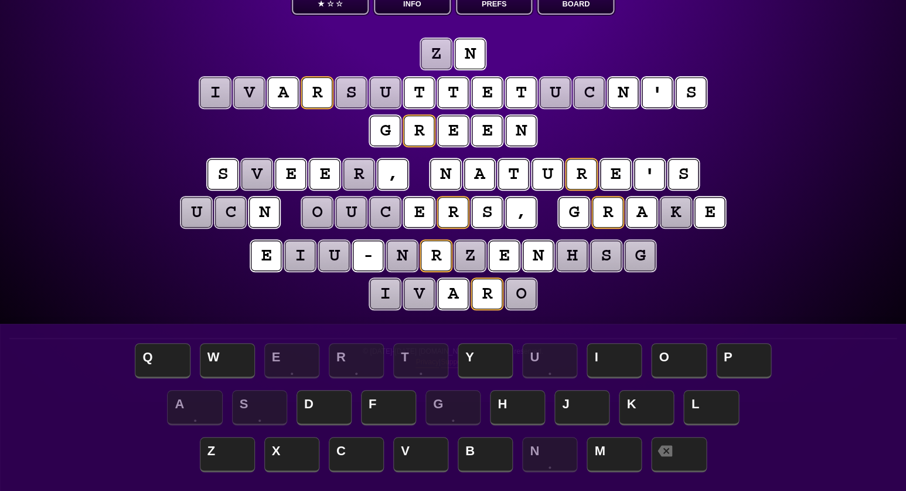
click at [386, 291] on puzzle-tile "i" at bounding box center [385, 294] width 30 height 30
click at [314, 298] on puzzle-line "e i u - n r z e n h s g i v a r o" at bounding box center [453, 275] width 600 height 77
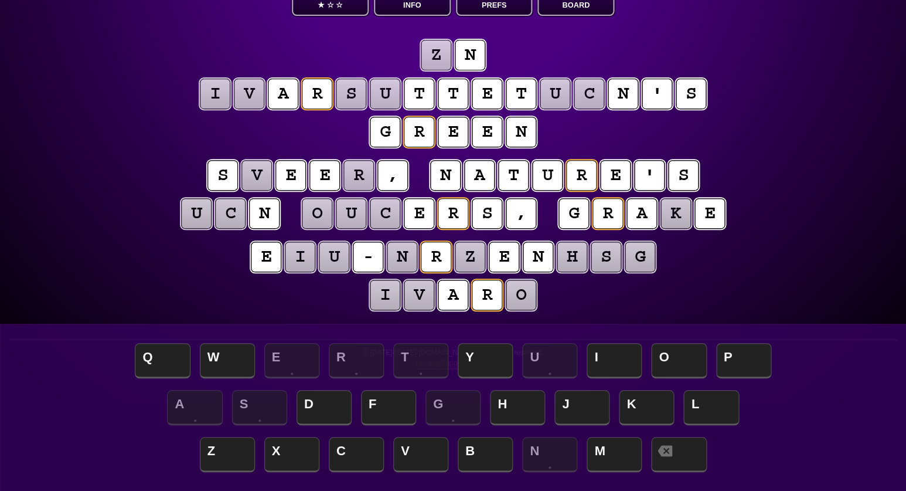
click at [439, 53] on puzzle-tile "z" at bounding box center [436, 55] width 32 height 32
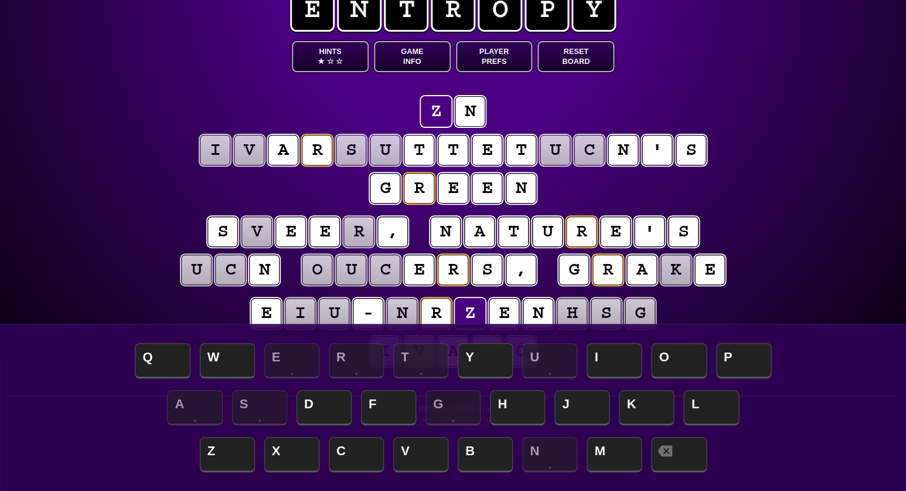
scroll to position [32, 0]
click at [408, 55] on button "Game Info" at bounding box center [412, 56] width 77 height 31
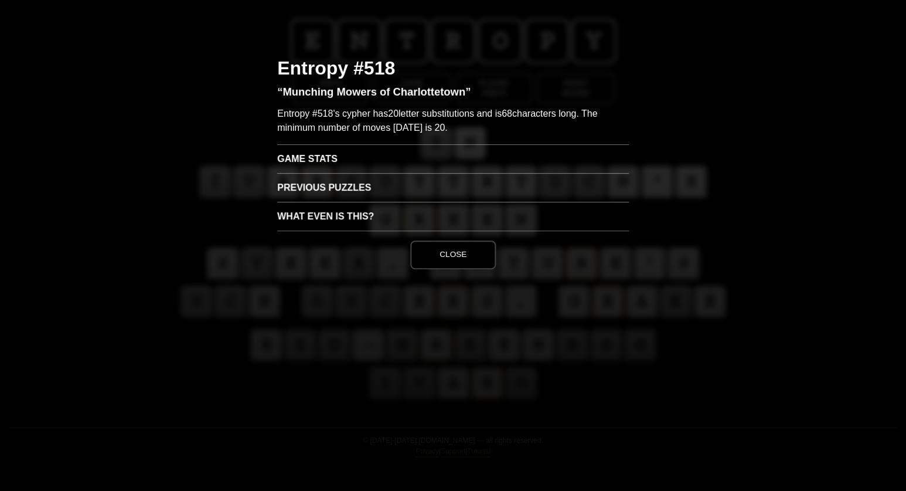
click at [327, 154] on h3 "Game Stats" at bounding box center [453, 158] width 352 height 29
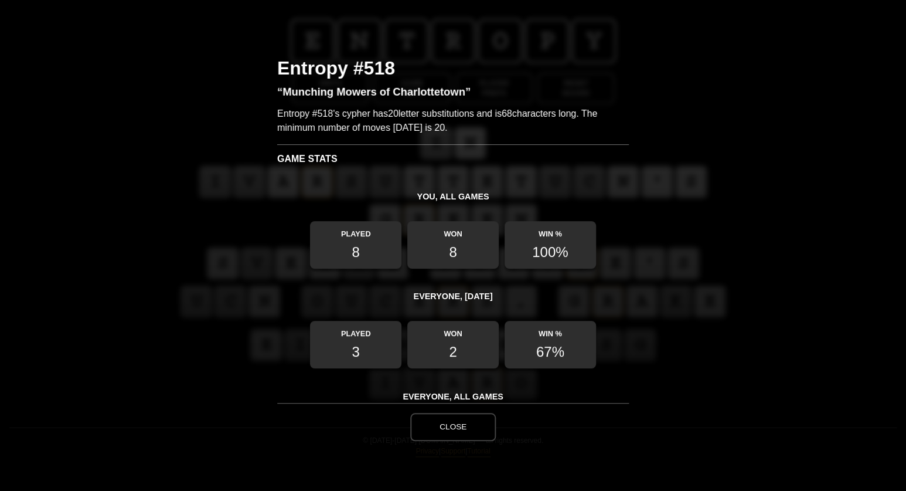
click at [447, 423] on button "Close" at bounding box center [453, 427] width 86 height 28
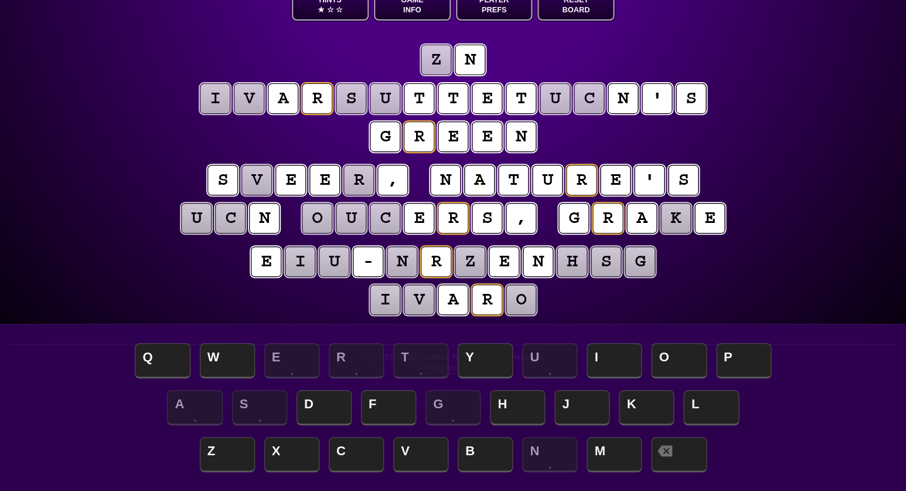
scroll to position [83, 0]
click at [668, 227] on puzzle-tile "k" at bounding box center [676, 218] width 32 height 32
click at [668, 227] on puzzle-tile "k" at bounding box center [675, 218] width 31 height 31
click at [683, 263] on puzzle-line "e i u - n r z e n h s g i v a r o" at bounding box center [453, 281] width 600 height 77
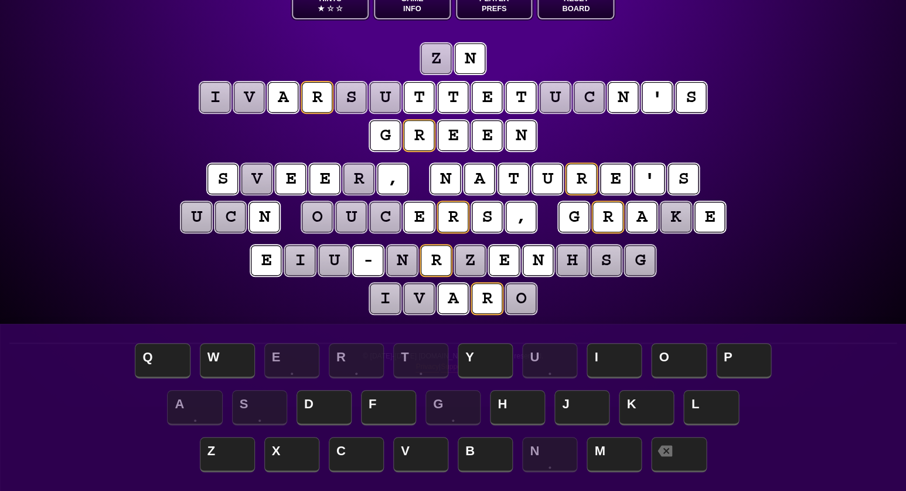
scroll to position [87, 0]
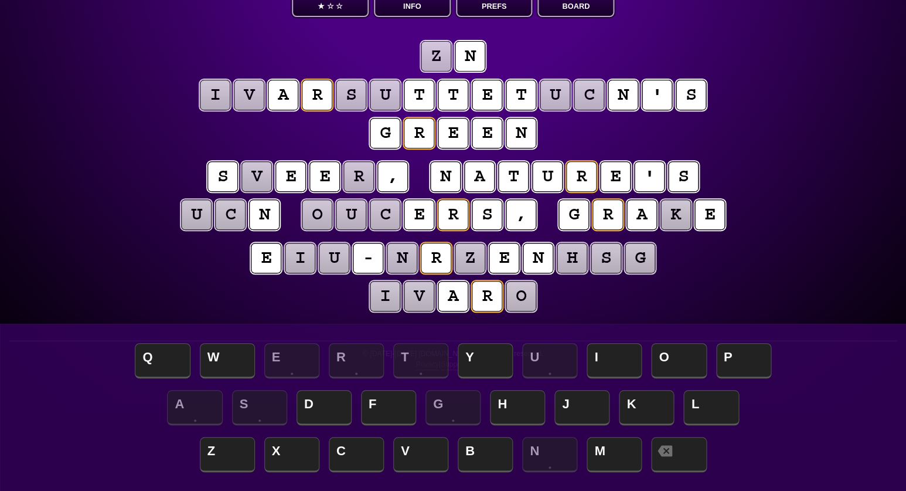
click at [440, 53] on puzzle-tile "z" at bounding box center [436, 56] width 32 height 32
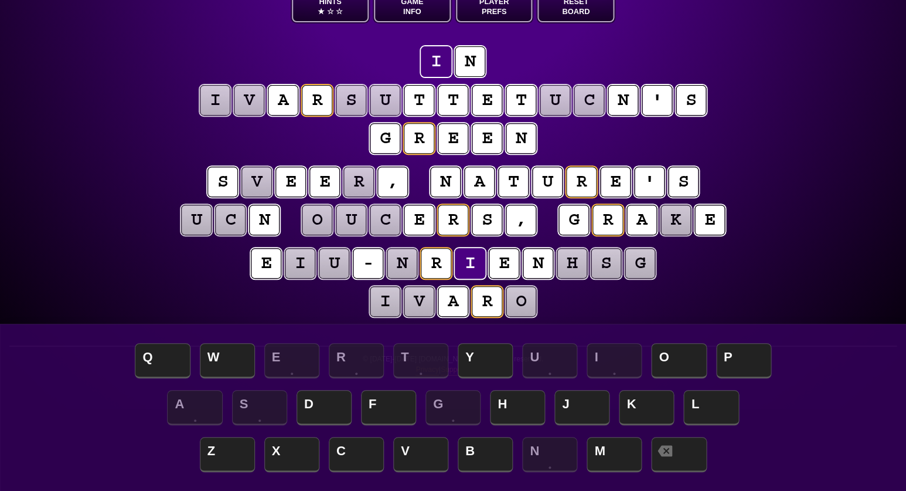
scroll to position [82, 0]
click at [202, 148] on puzzle-line "i n i v a r s u t t e t u c n ' s g r e e n" at bounding box center [453, 101] width 600 height 116
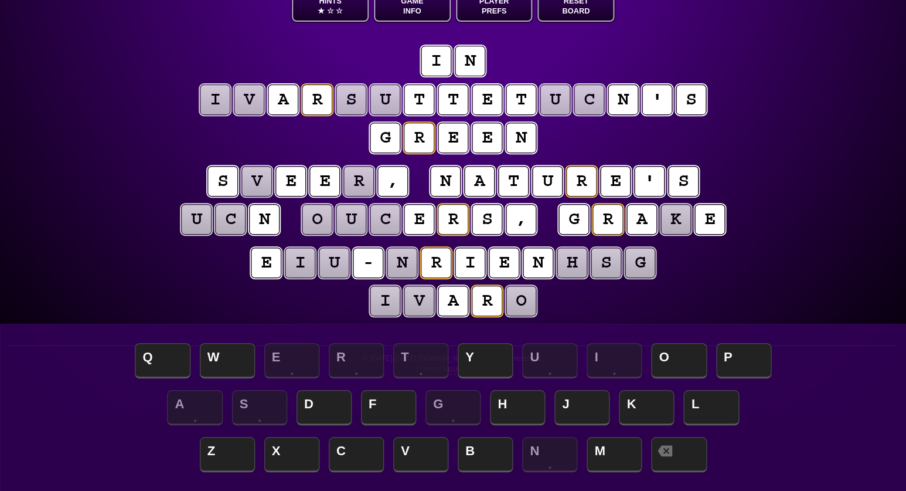
click at [353, 102] on puzzle-tile "s" at bounding box center [351, 99] width 33 height 33
click at [389, 103] on puzzle-tile "u" at bounding box center [385, 99] width 33 height 33
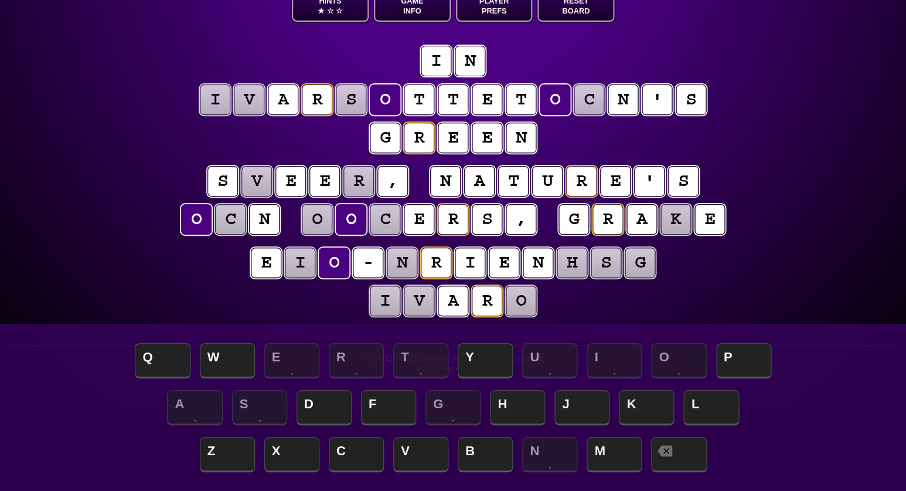
click at [231, 222] on puzzle-tile "c" at bounding box center [230, 219] width 31 height 31
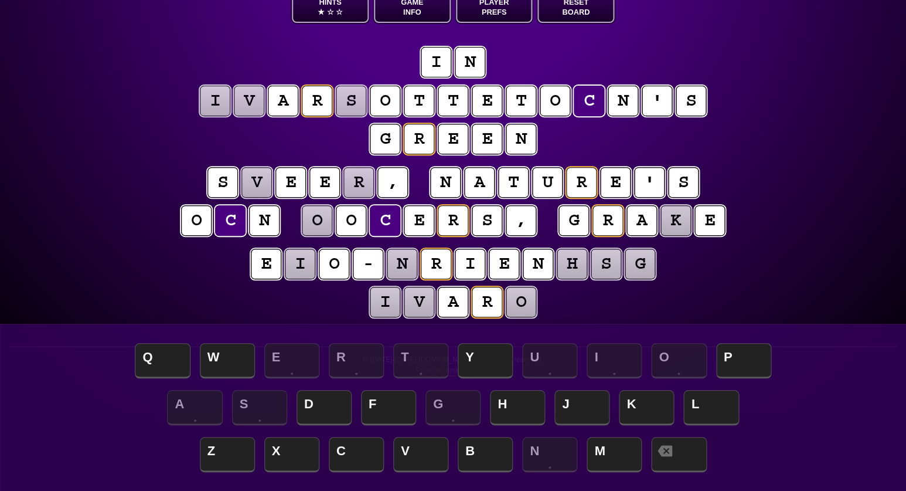
scroll to position [79, 0]
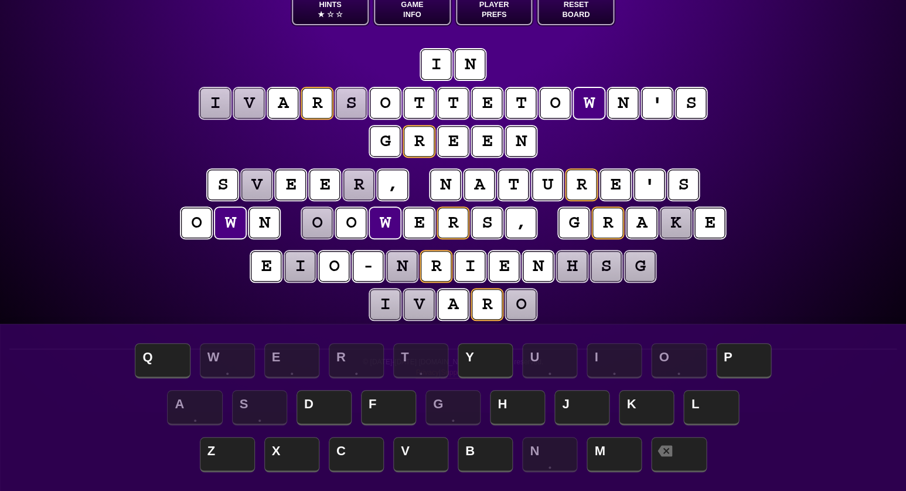
click at [130, 294] on div "e n t r o p y Hints ★ ☆ ☆ Game Info Player Prefs Reset Board i n i v a r s o t …" at bounding box center [453, 166] width 906 height 491
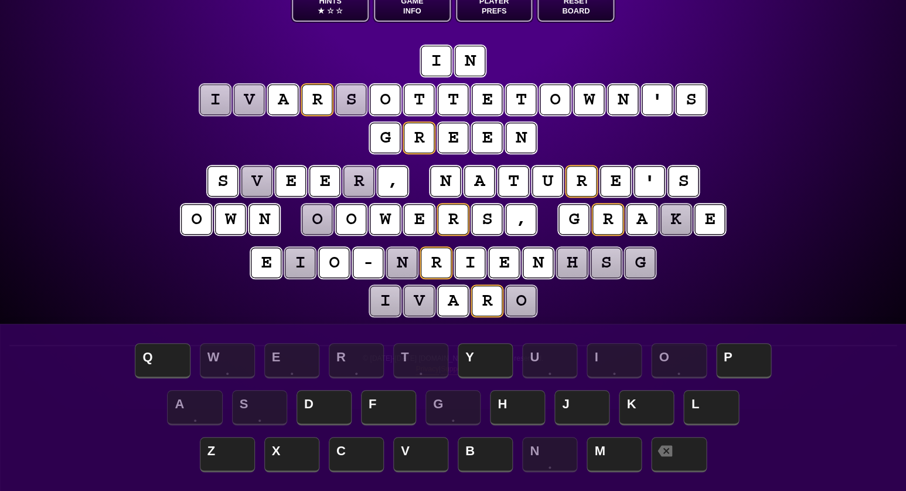
click at [319, 223] on puzzle-tile "o" at bounding box center [317, 219] width 32 height 32
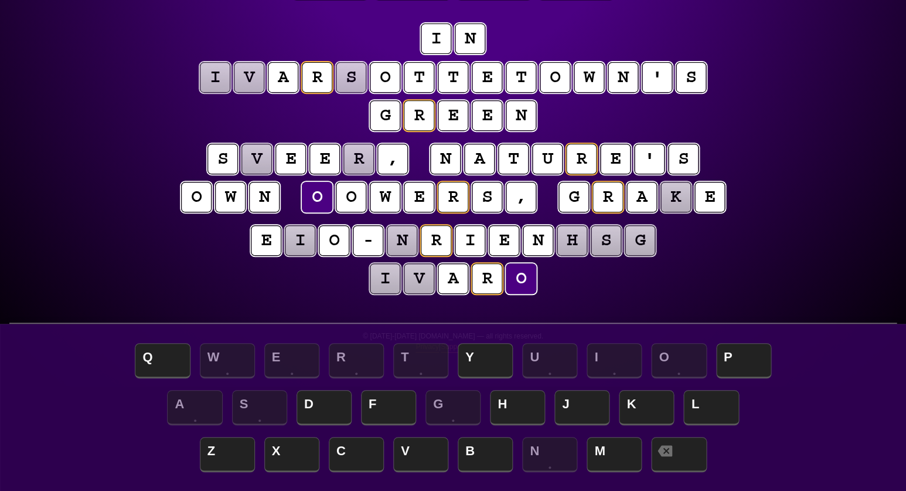
scroll to position [104, 0]
click at [409, 247] on puzzle-tile "n" at bounding box center [402, 240] width 30 height 30
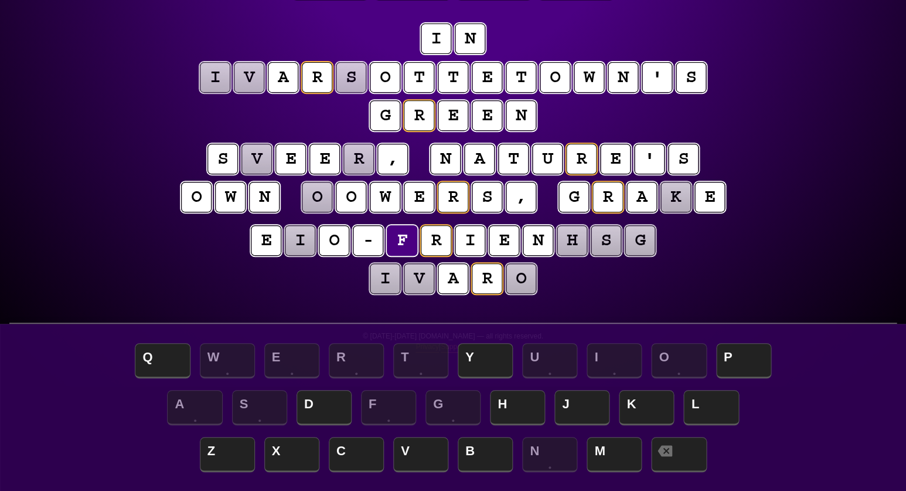
click at [569, 240] on puzzle-tile "h" at bounding box center [572, 240] width 30 height 30
click at [605, 237] on puzzle-tile "s" at bounding box center [606, 240] width 32 height 32
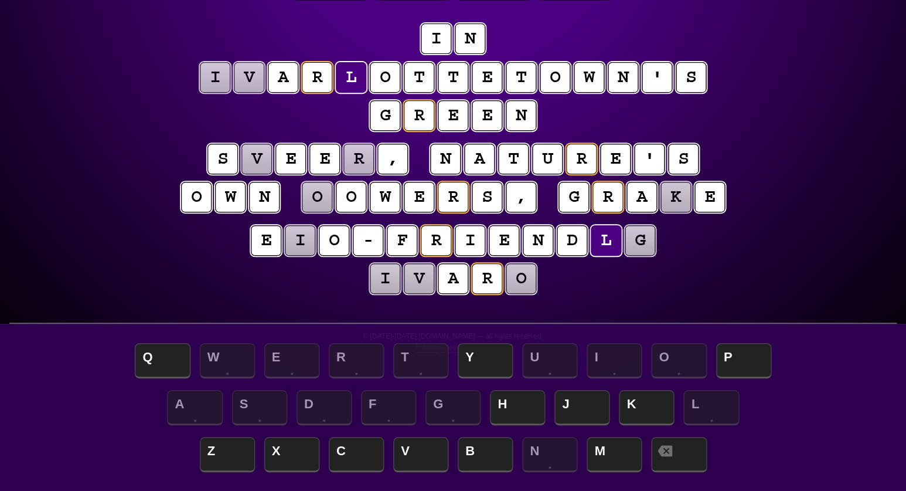
click at [636, 243] on puzzle-tile "g" at bounding box center [639, 240] width 31 height 31
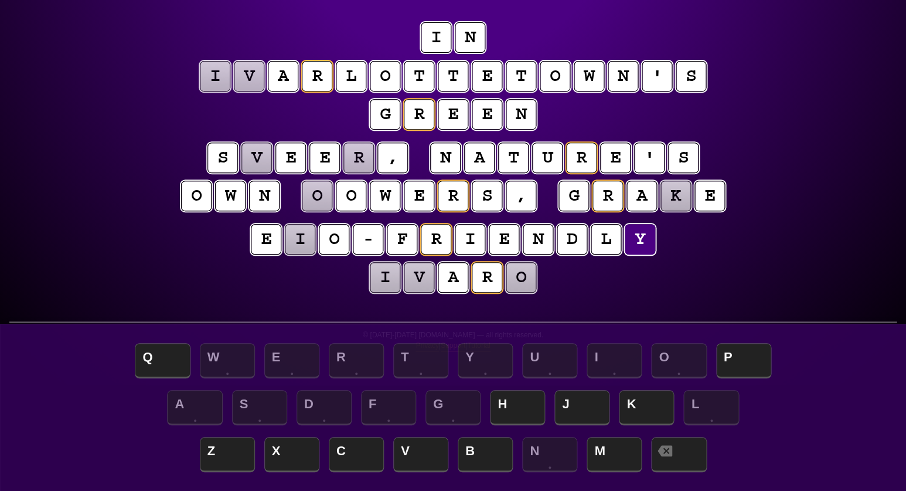
scroll to position [106, 0]
click at [304, 246] on puzzle-tile "i" at bounding box center [300, 239] width 32 height 32
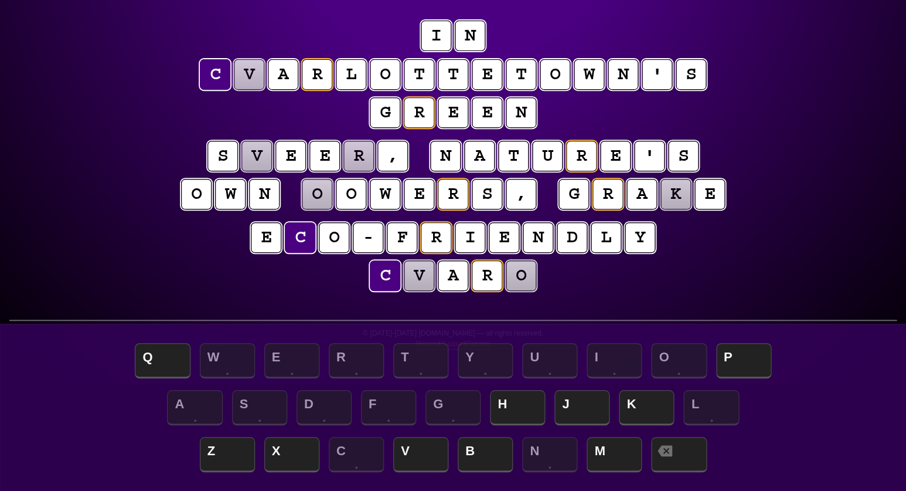
click at [248, 83] on puzzle-tile "v" at bounding box center [249, 74] width 32 height 32
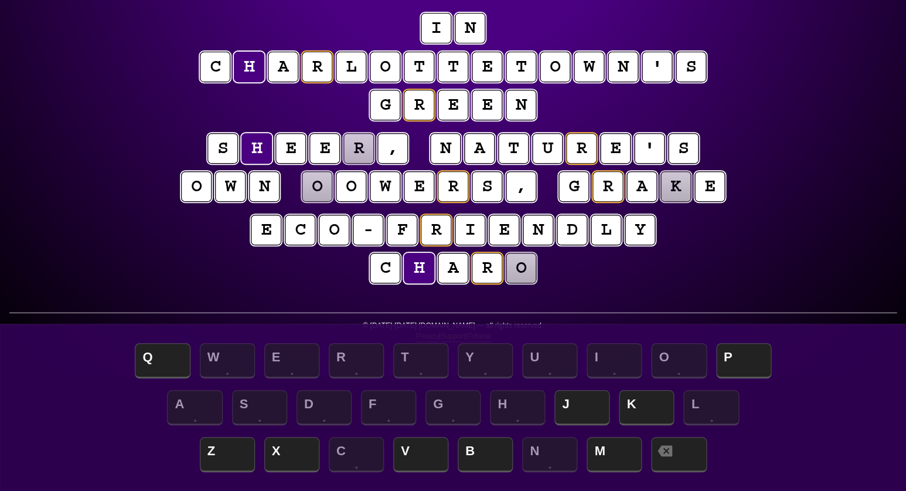
scroll to position [115, 0]
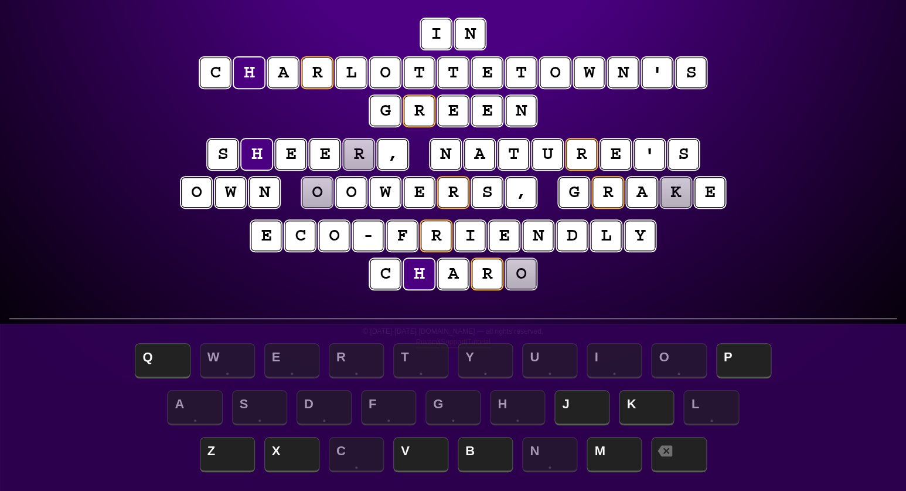
click at [524, 279] on puzzle-tile "o" at bounding box center [520, 274] width 31 height 31
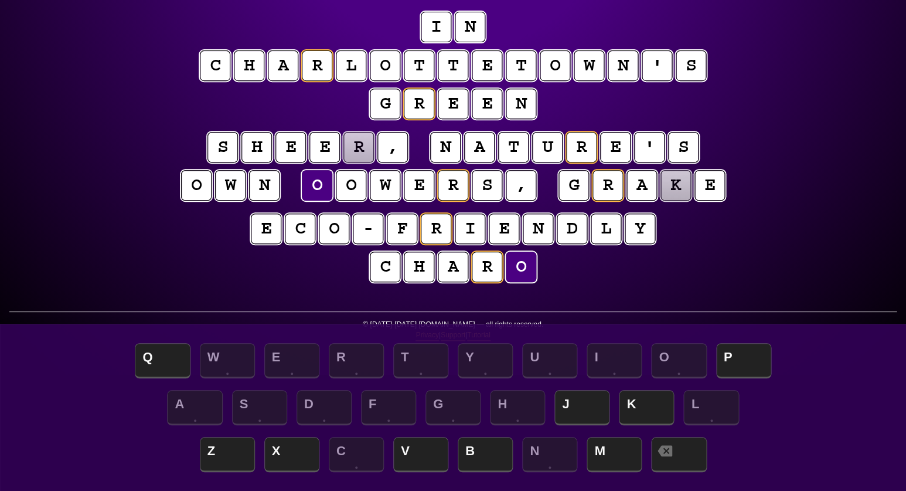
scroll to position [116, 0]
click at [713, 255] on puzzle-line "e c o - f r i e n d l y c h a r m" at bounding box center [453, 248] width 600 height 77
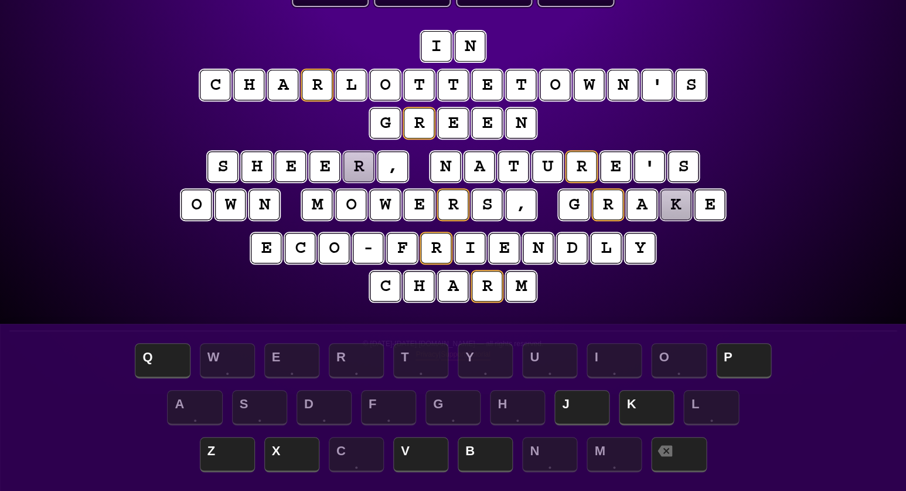
scroll to position [97, 0]
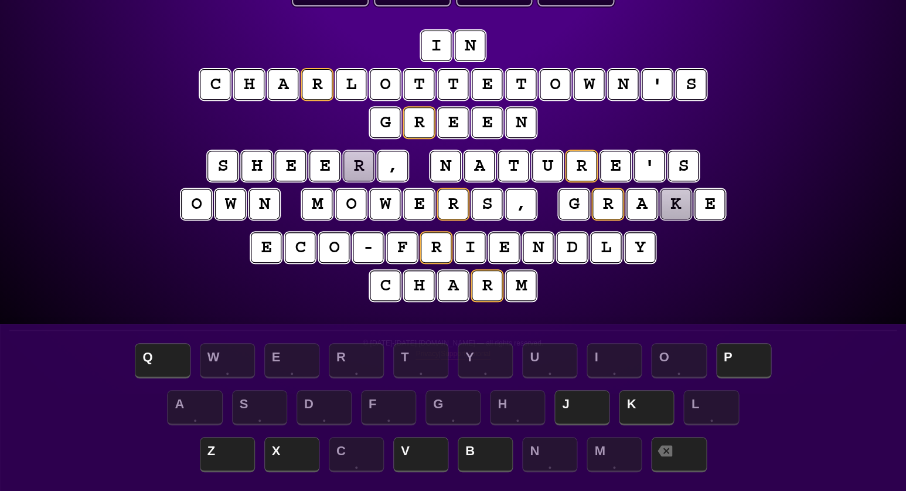
click at [147, 290] on div "e n t r o p y Hints ★ ☆ ☆ Game Info Player Prefs Reset Board i n c h a r l o t …" at bounding box center [453, 148] width 906 height 491
click at [362, 171] on puzzle-tile "r" at bounding box center [359, 166] width 30 height 30
click at [750, 363] on span "P" at bounding box center [744, 361] width 55 height 35
click at [670, 216] on puzzle-tile "k" at bounding box center [676, 204] width 31 height 31
click at [218, 459] on span "Z" at bounding box center [227, 455] width 55 height 35
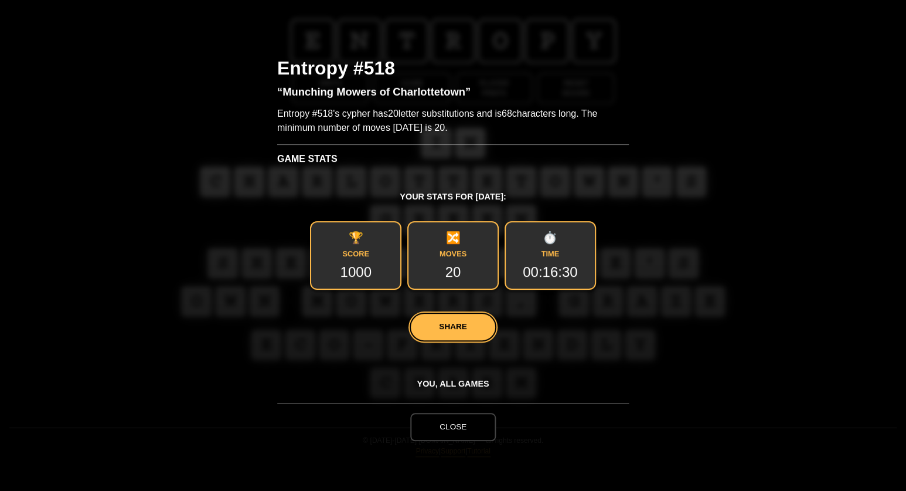
scroll to position [0, 0]
